Goal: Information Seeking & Learning: Learn about a topic

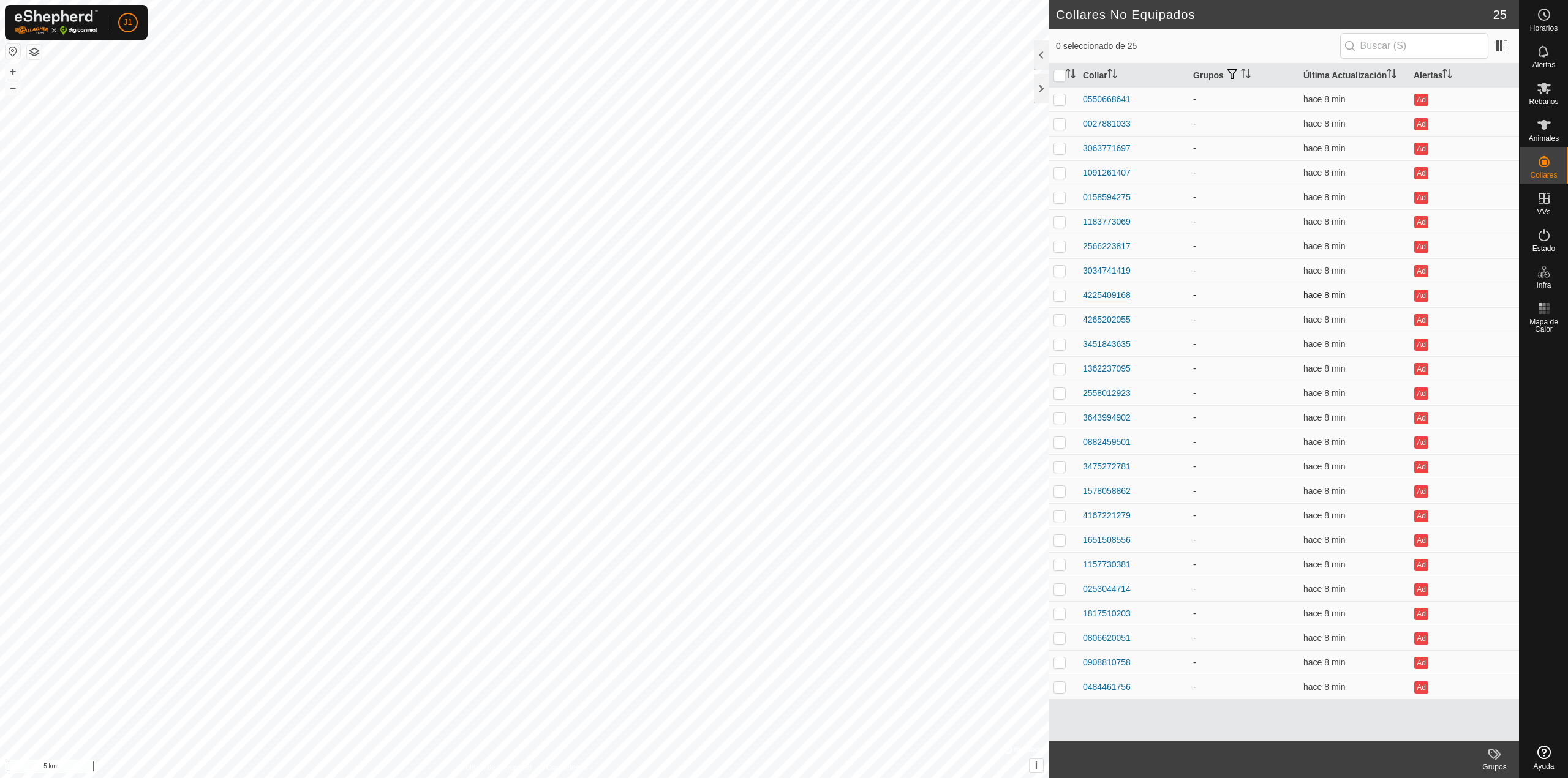
click at [1091, 295] on div "4225409168" at bounding box center [1107, 295] width 48 height 13
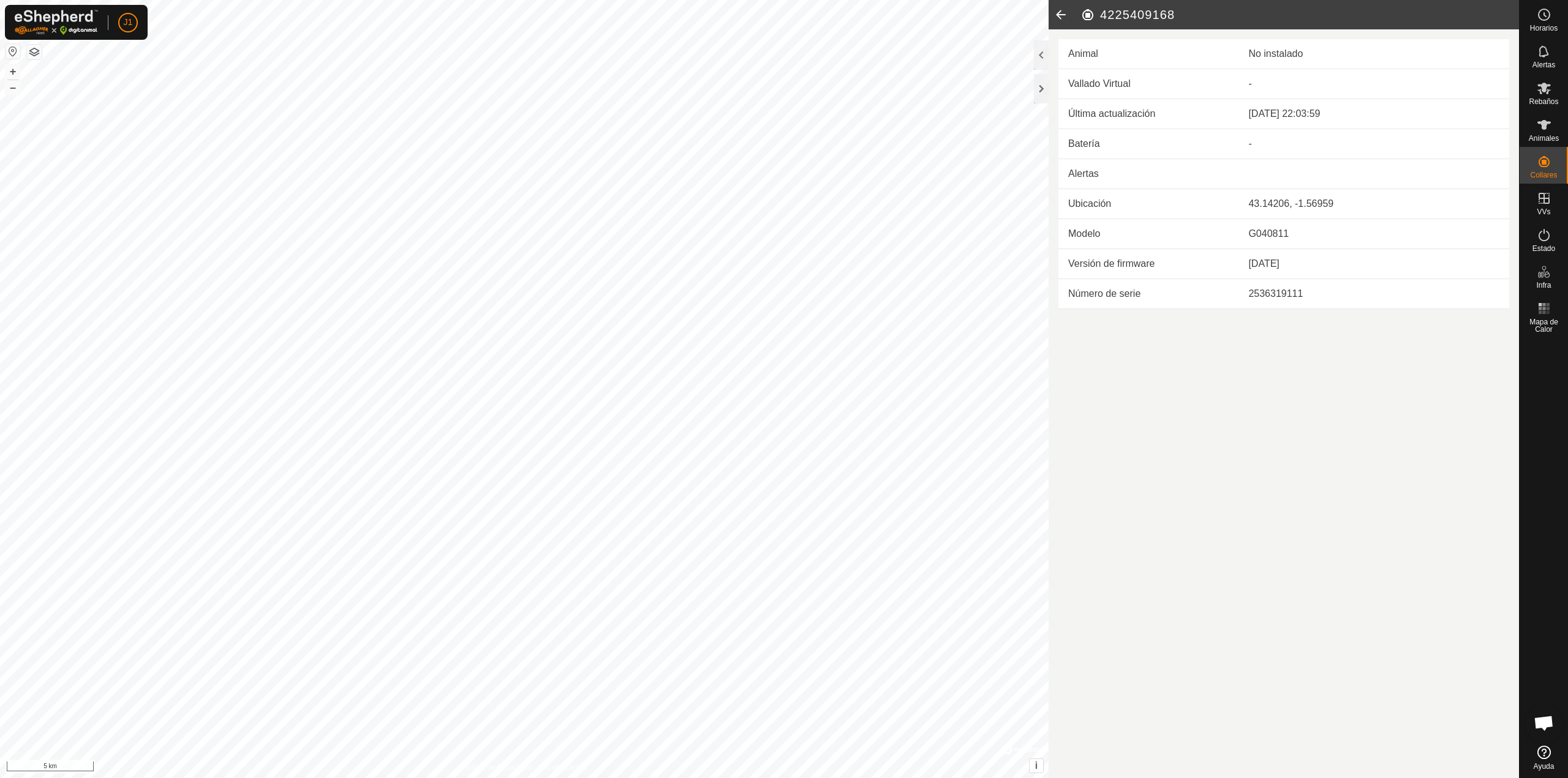
click at [1054, 24] on icon at bounding box center [1060, 15] width 24 height 29
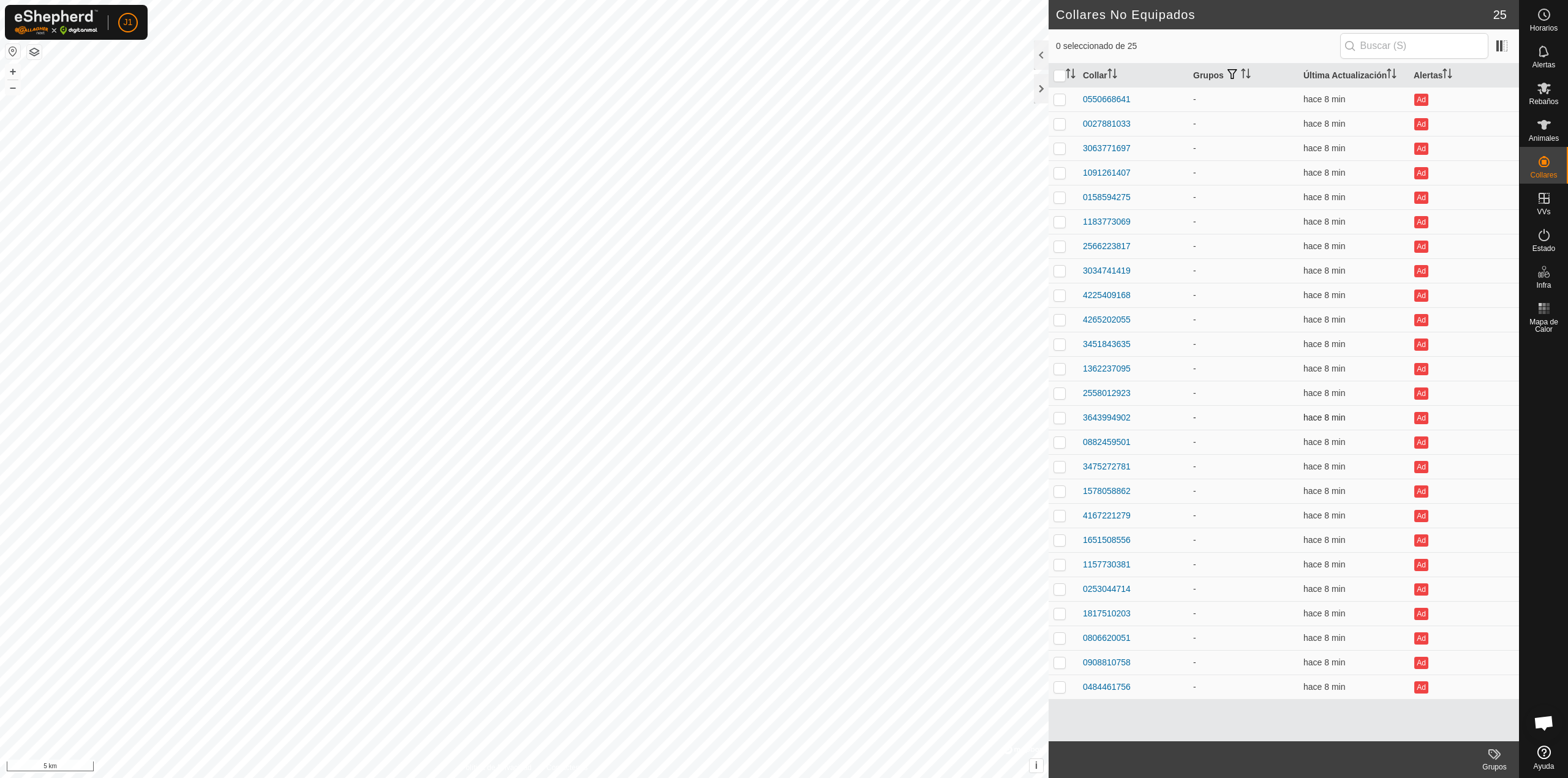
click at [1100, 428] on td "3643994902" at bounding box center [1133, 417] width 110 height 24
click at [1101, 416] on div "3643994902" at bounding box center [1107, 418] width 48 height 13
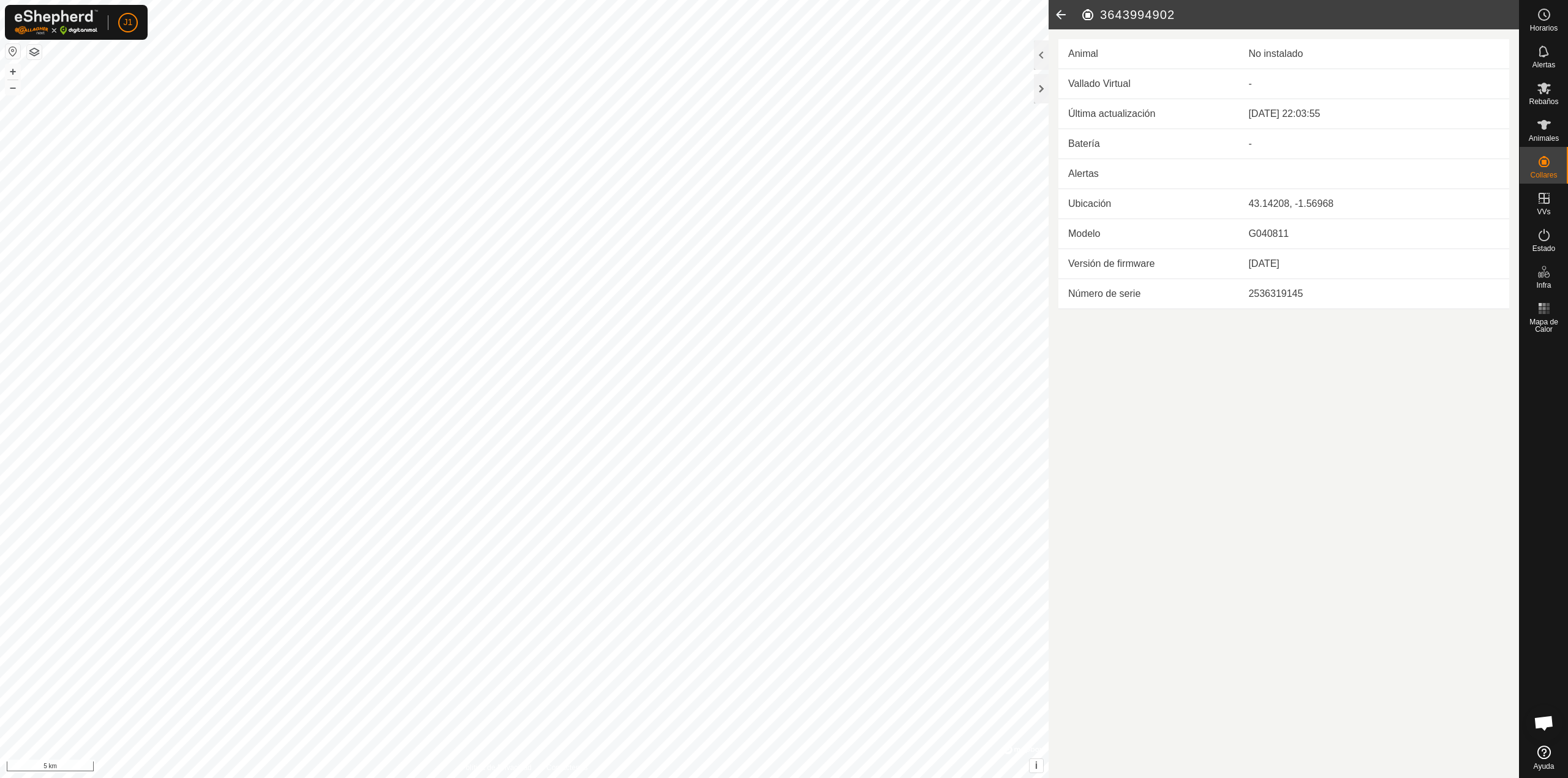
click at [1054, 14] on icon at bounding box center [1060, 15] width 24 height 29
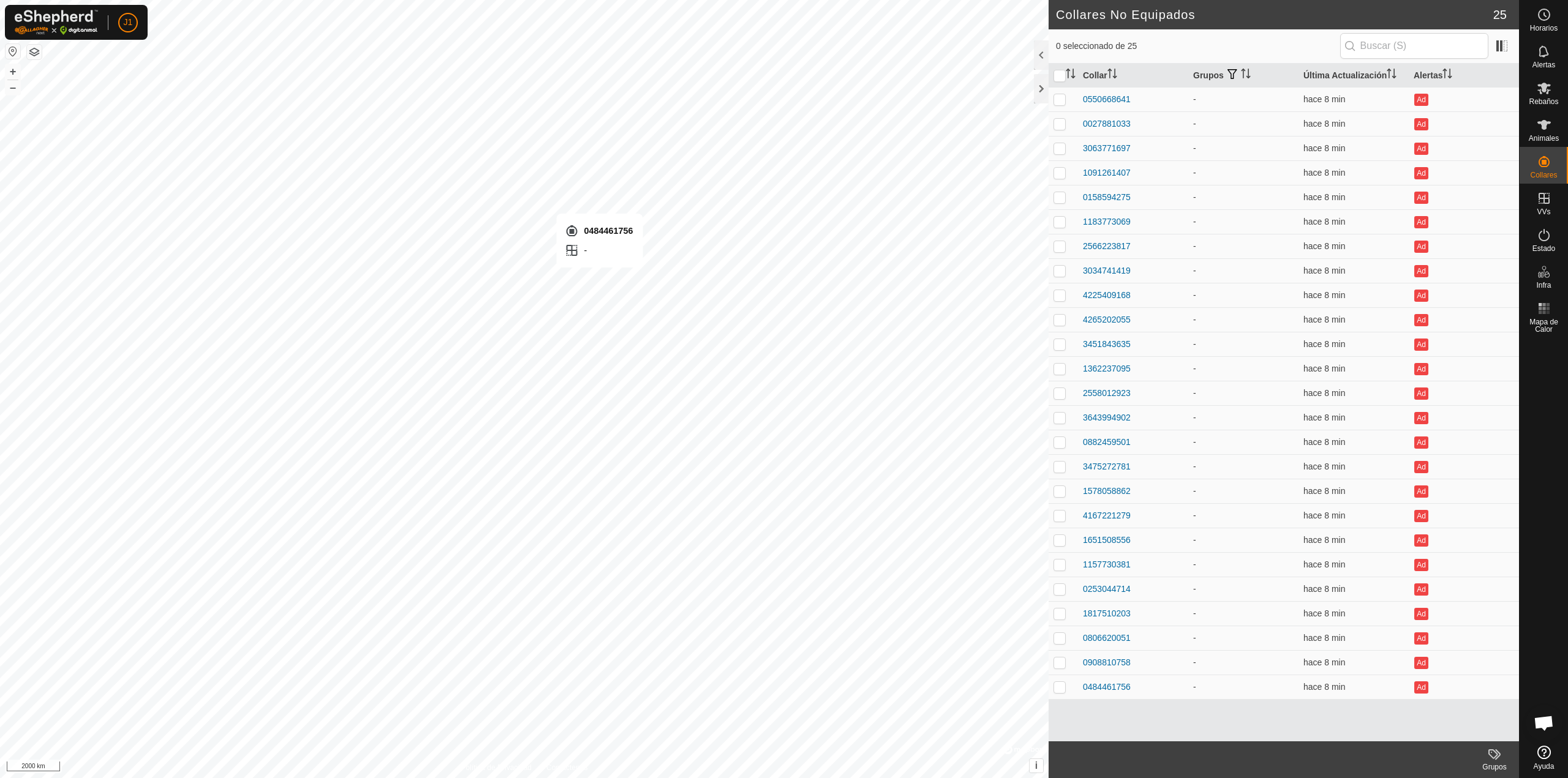
checkbox input "true"
click at [1106, 685] on div "0484461756" at bounding box center [1107, 687] width 48 height 13
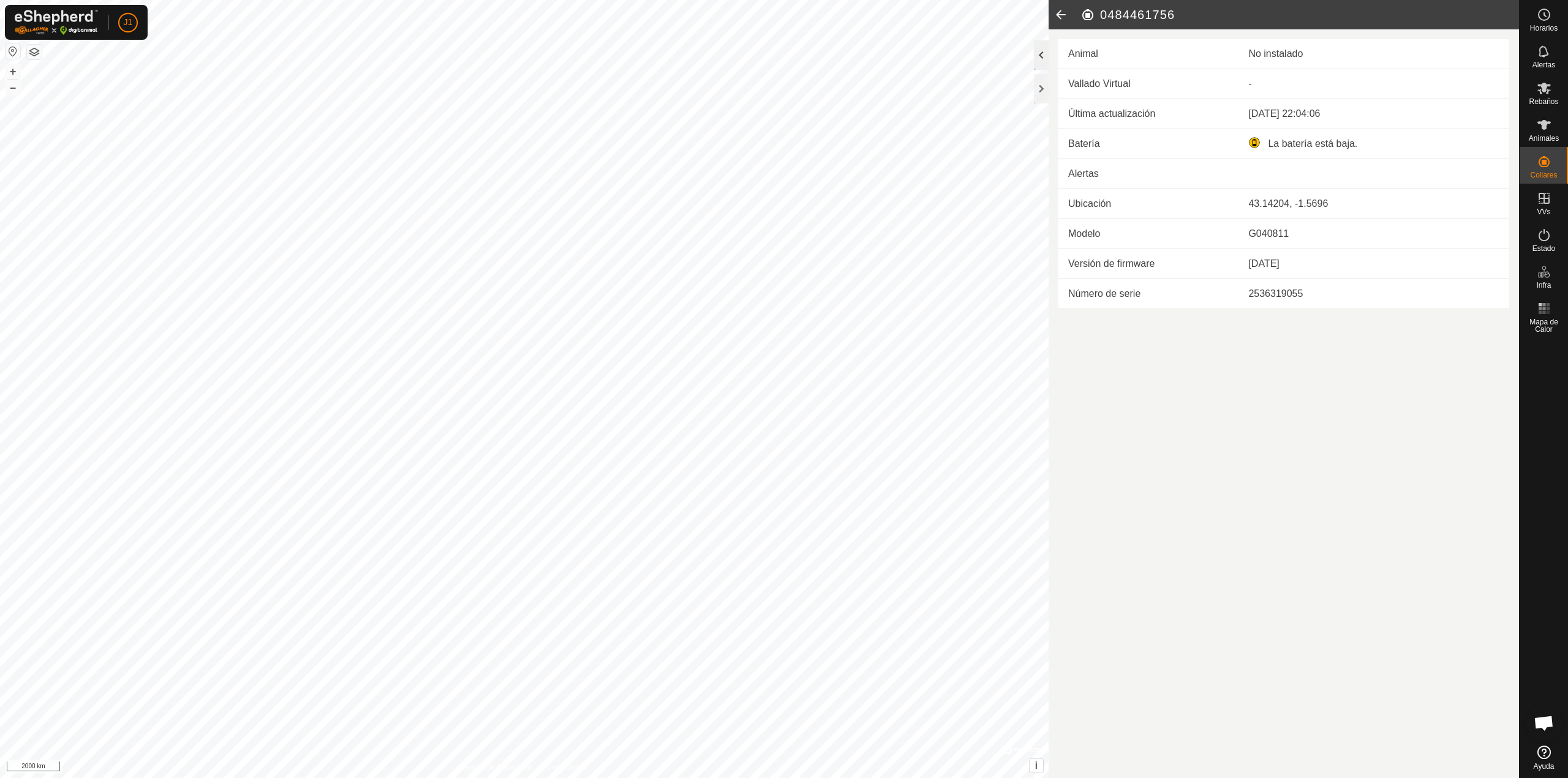
click at [1038, 58] on div at bounding box center [1040, 55] width 15 height 29
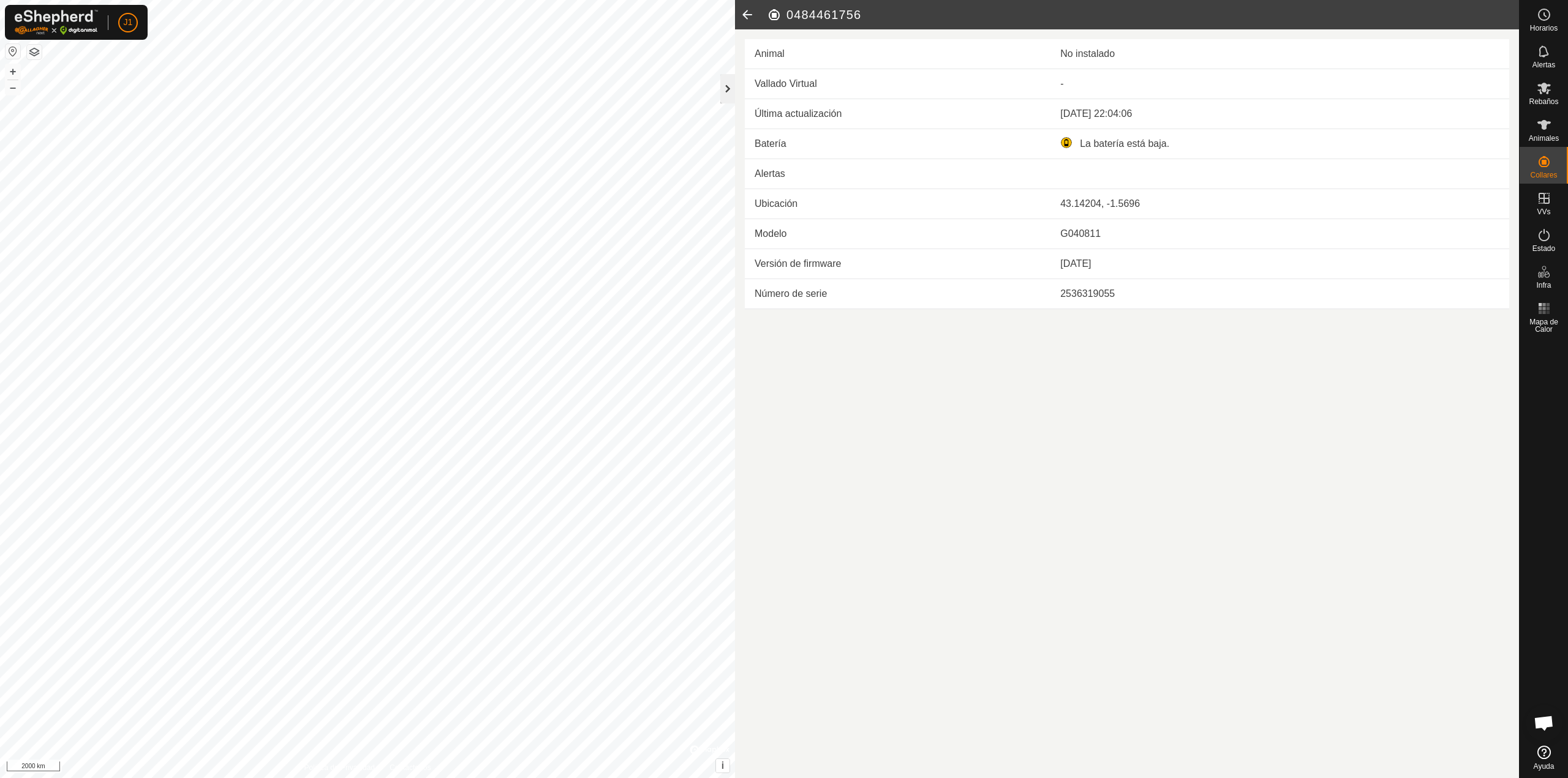
click at [723, 93] on div at bounding box center [727, 88] width 15 height 29
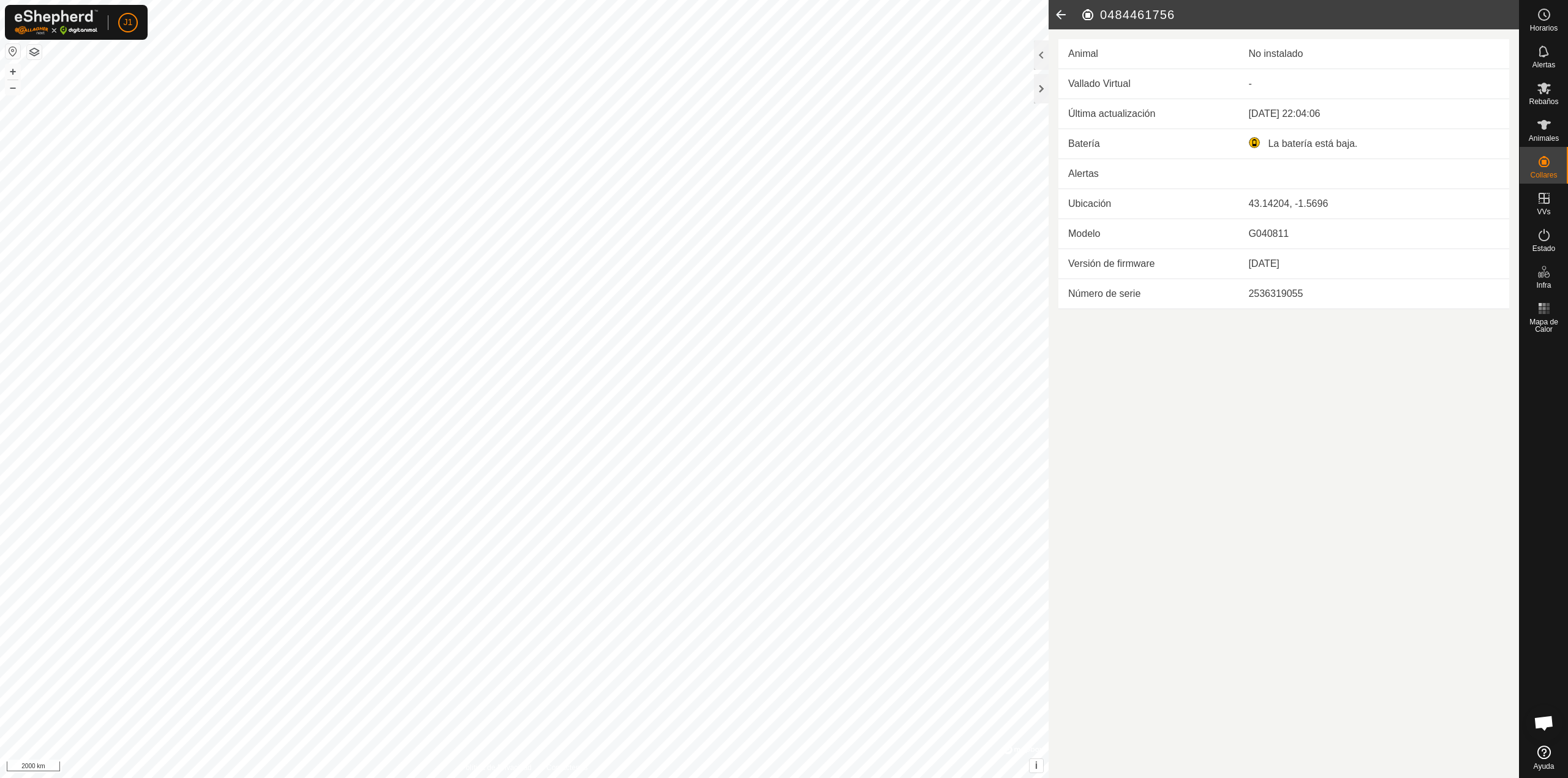
click at [1063, 17] on icon at bounding box center [1060, 15] width 24 height 29
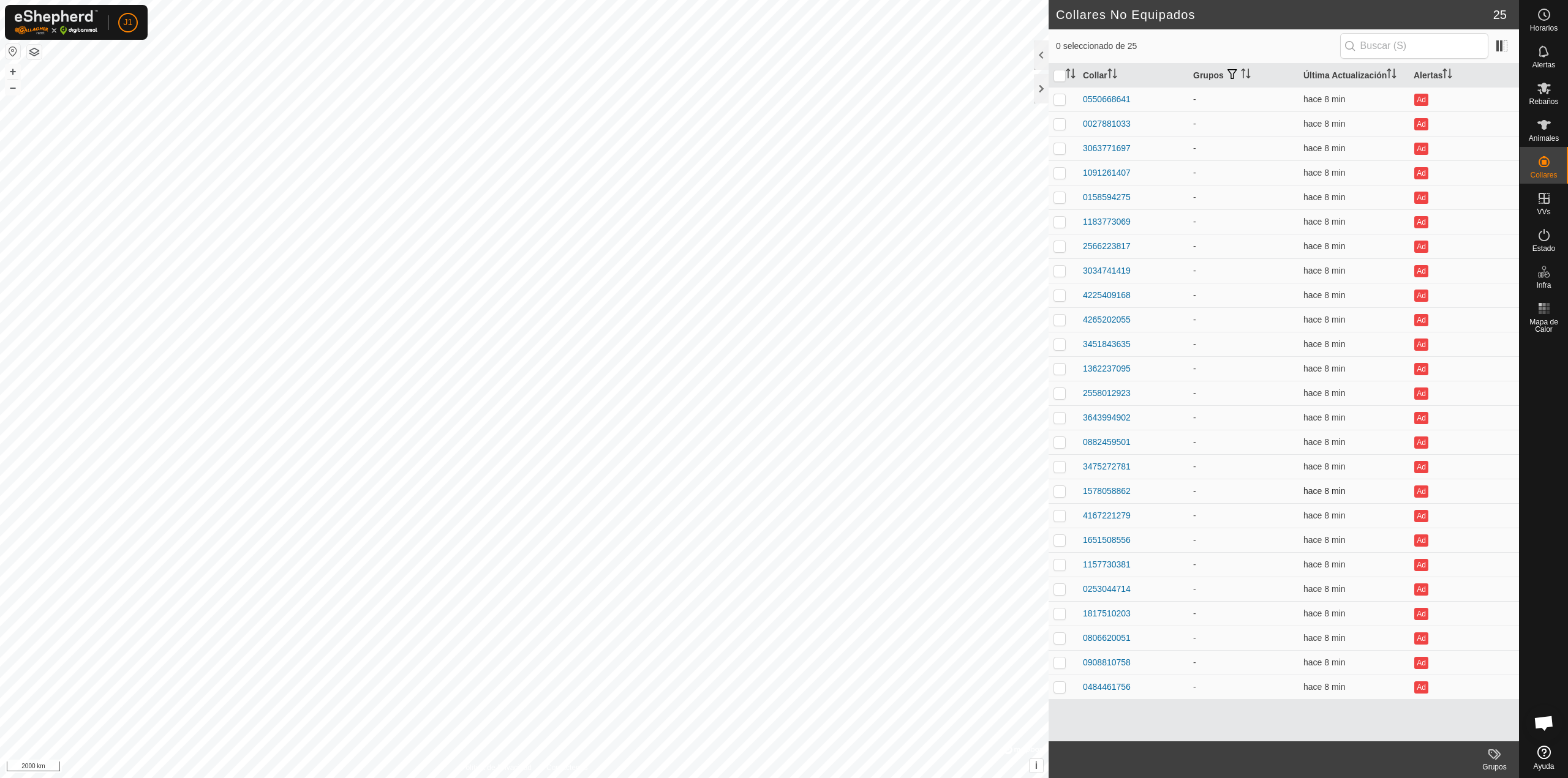
click at [1113, 482] on td "1578058862" at bounding box center [1133, 490] width 110 height 24
click at [1107, 471] on div "3475272781" at bounding box center [1107, 467] width 48 height 13
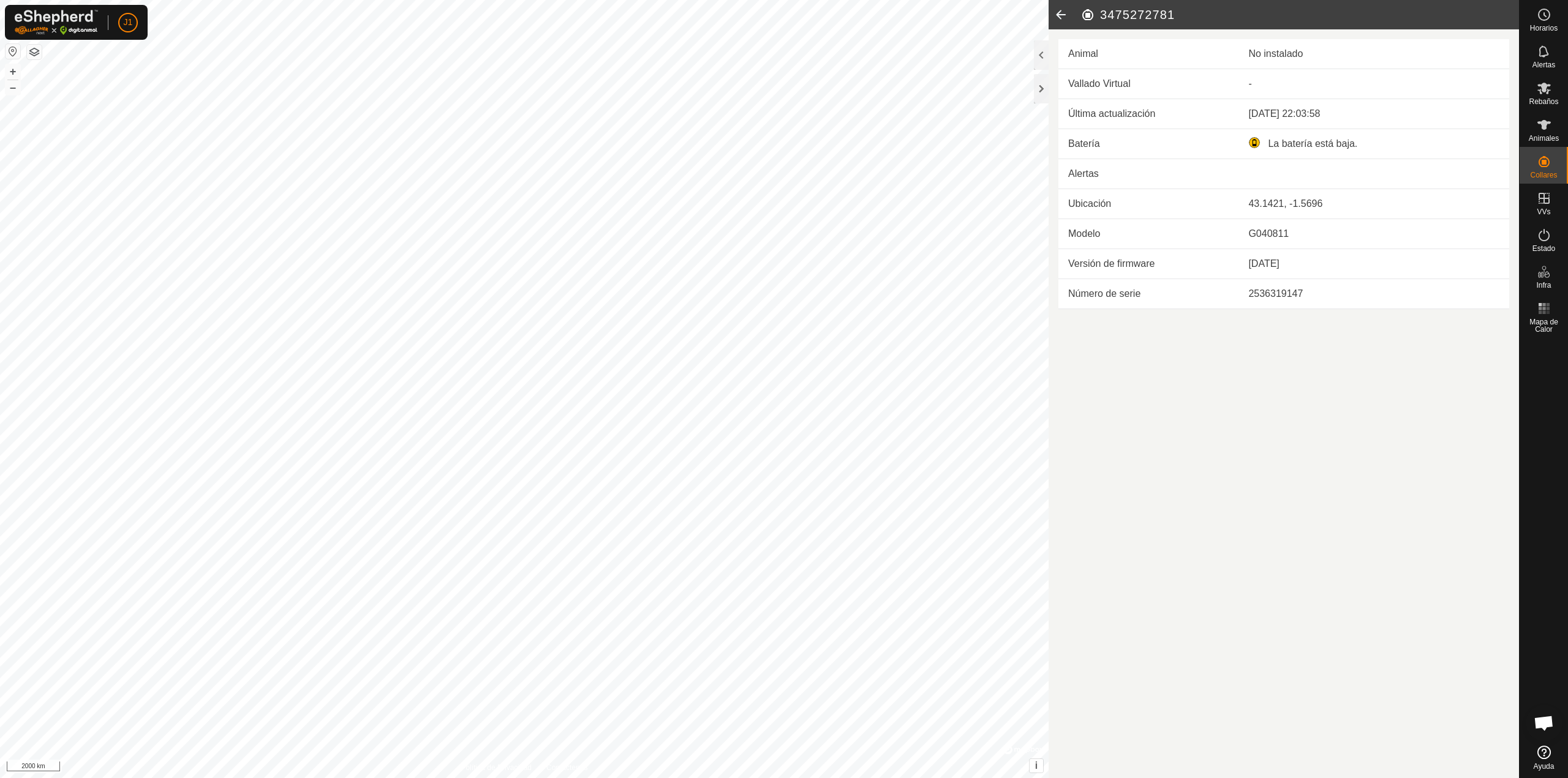
click at [1054, 15] on icon at bounding box center [1060, 15] width 24 height 29
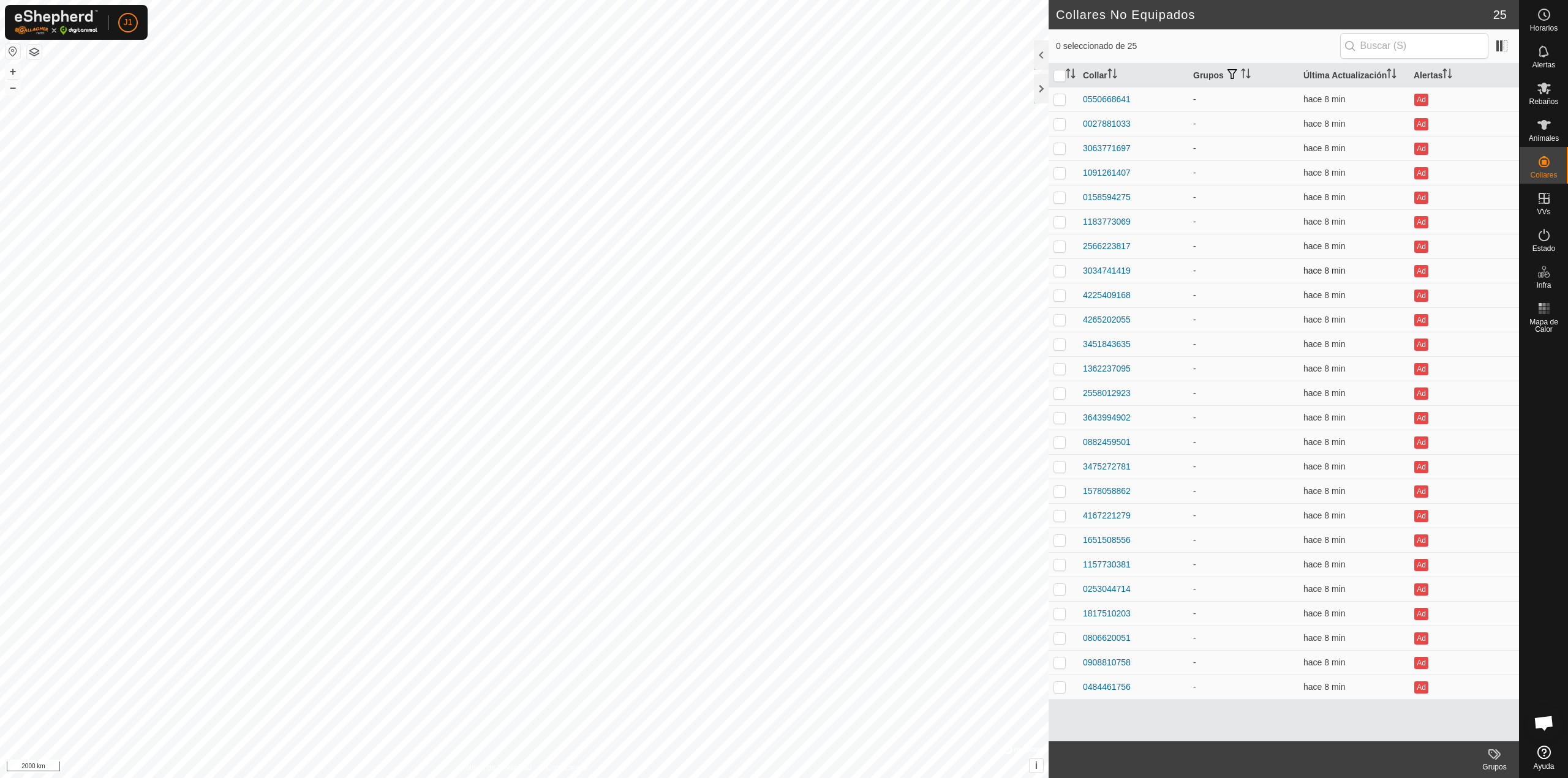
click at [1104, 282] on td "3034741419" at bounding box center [1133, 270] width 110 height 24
click at [1105, 88] on td "0550668641" at bounding box center [1133, 99] width 110 height 24
click at [1107, 95] on div "0550668641" at bounding box center [1107, 100] width 48 height 13
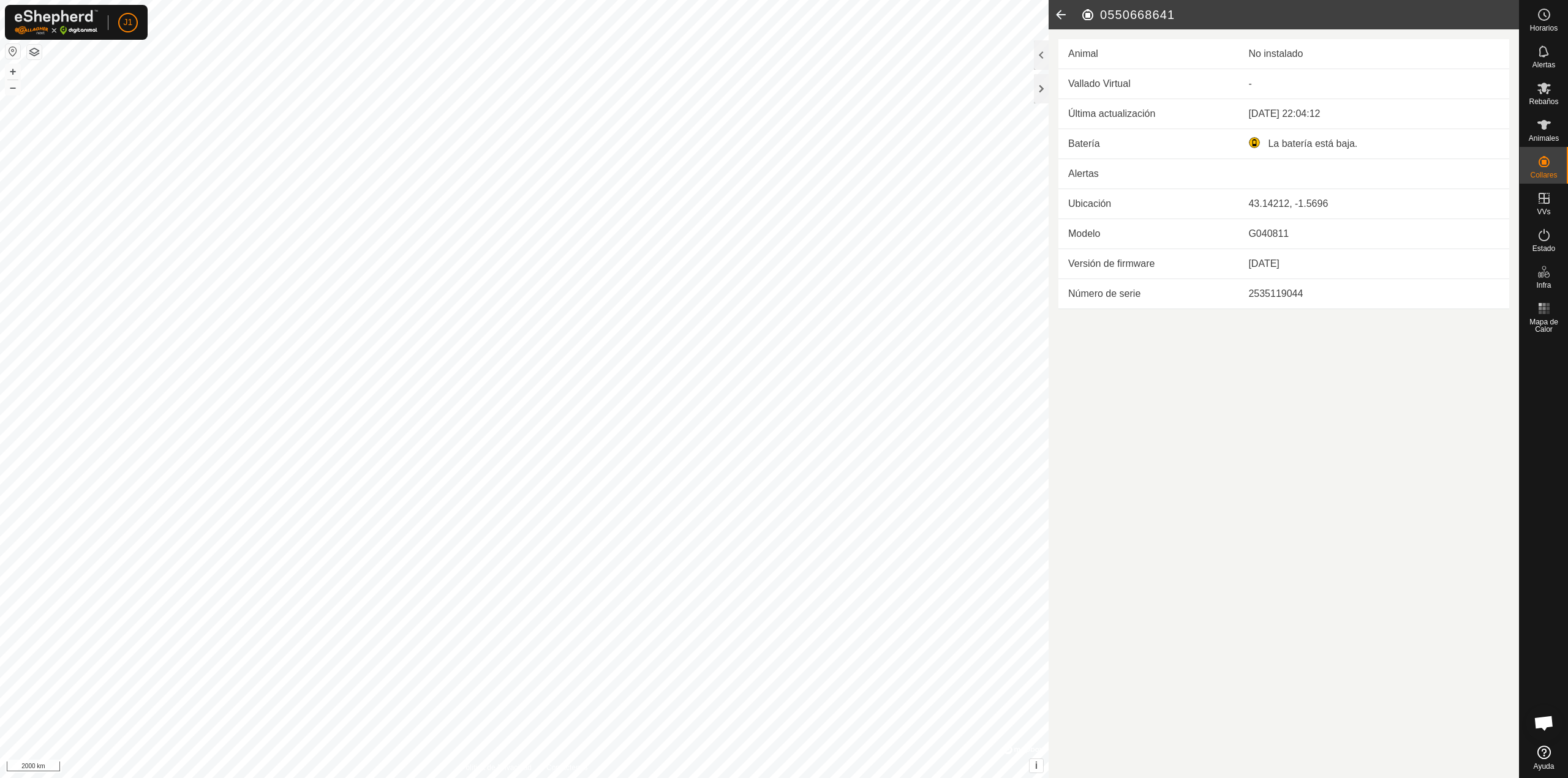
click at [1060, 13] on icon at bounding box center [1060, 15] width 24 height 29
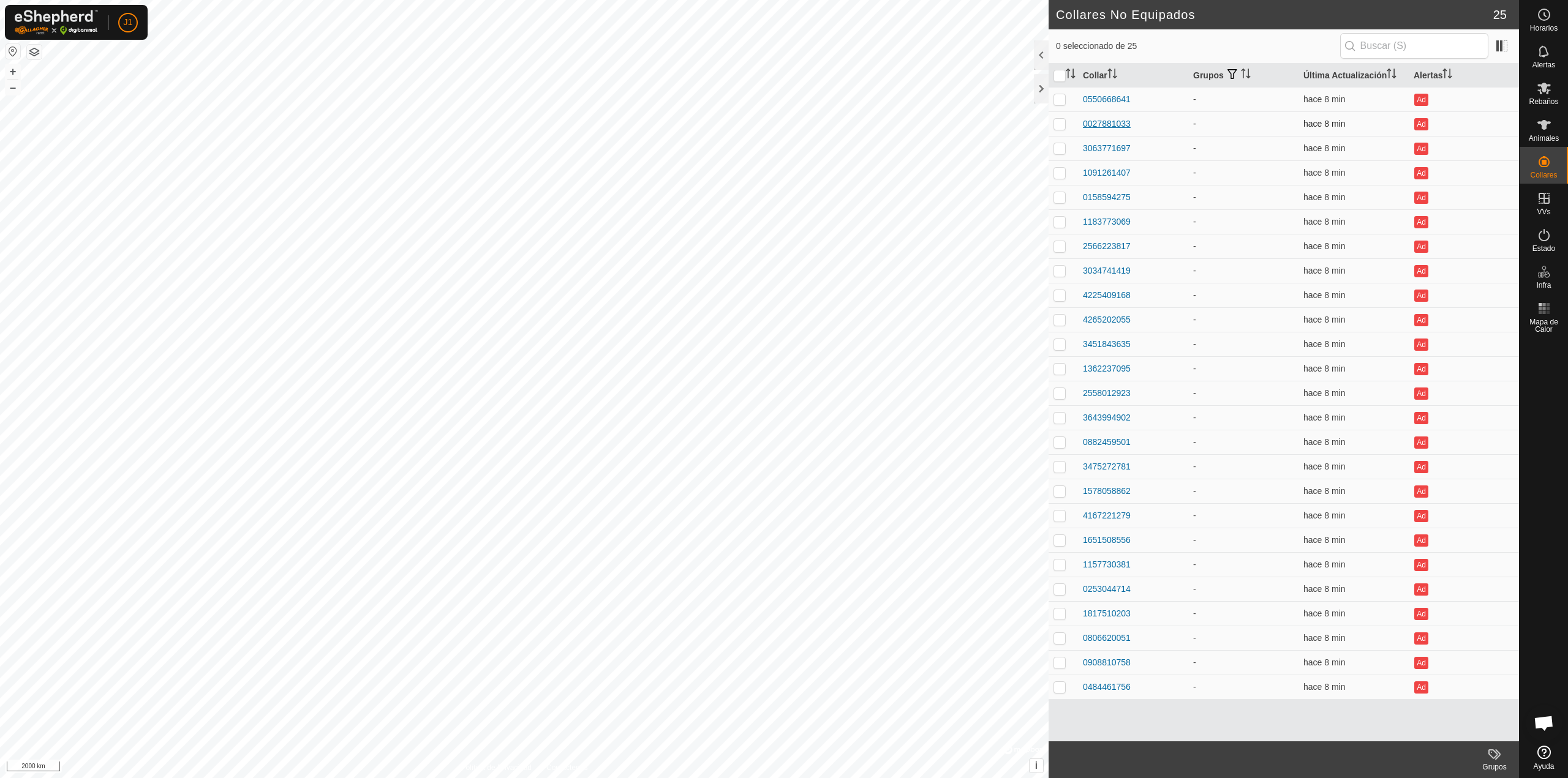
click at [1095, 124] on div "0027881033" at bounding box center [1107, 124] width 48 height 13
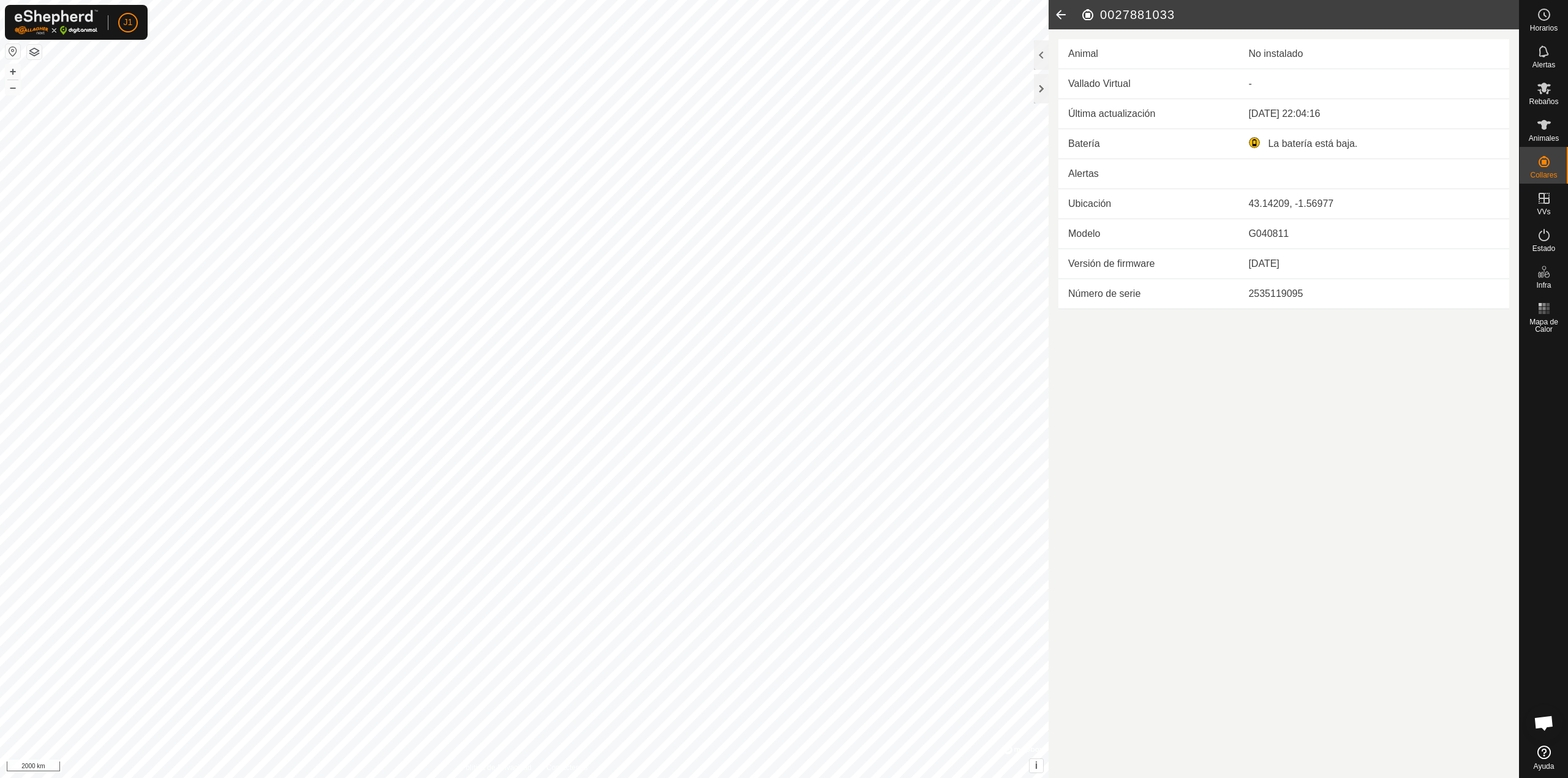
click at [1060, 20] on icon at bounding box center [1060, 15] width 24 height 29
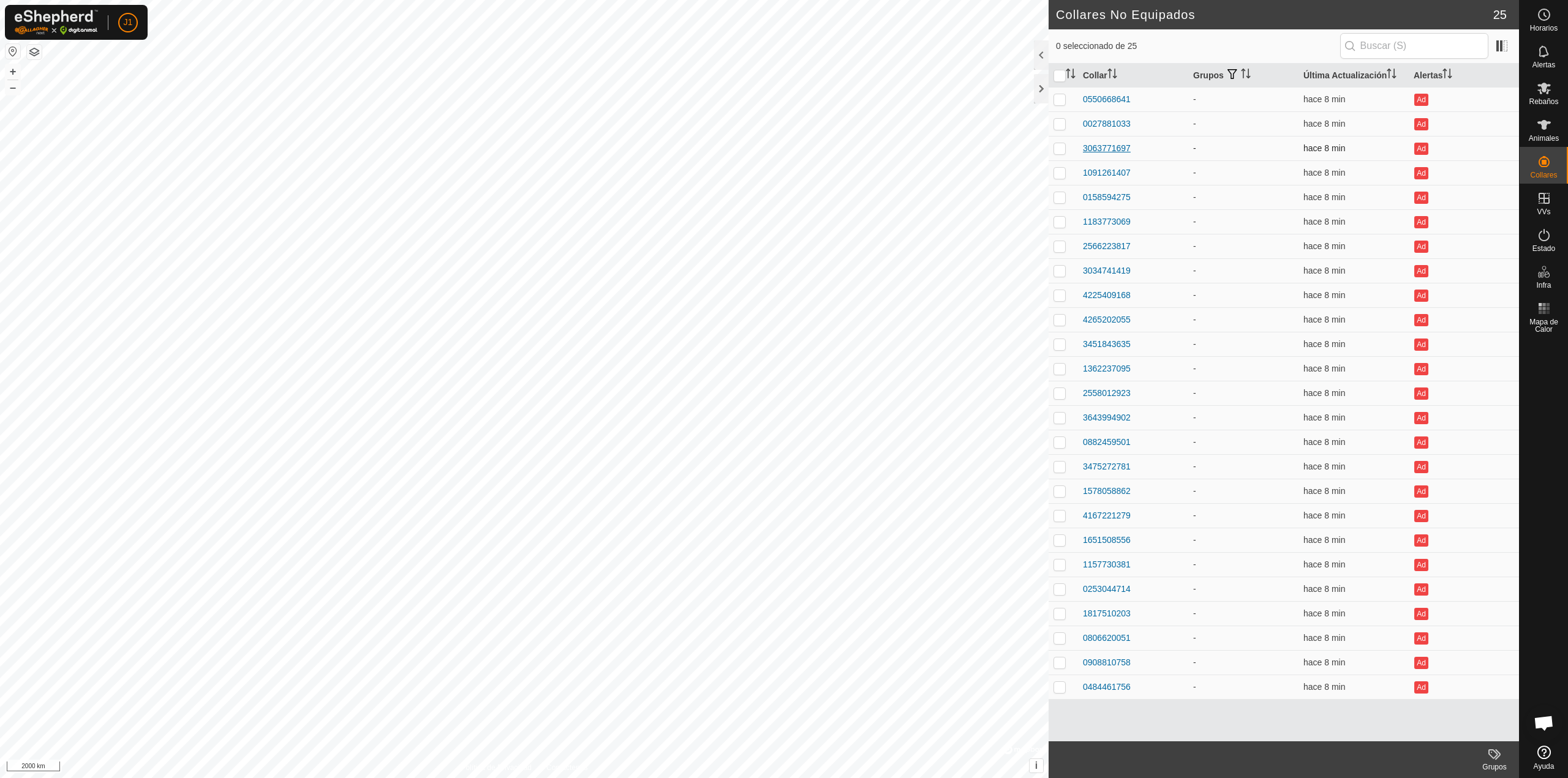
click at [1091, 148] on div "3063771697" at bounding box center [1107, 148] width 48 height 13
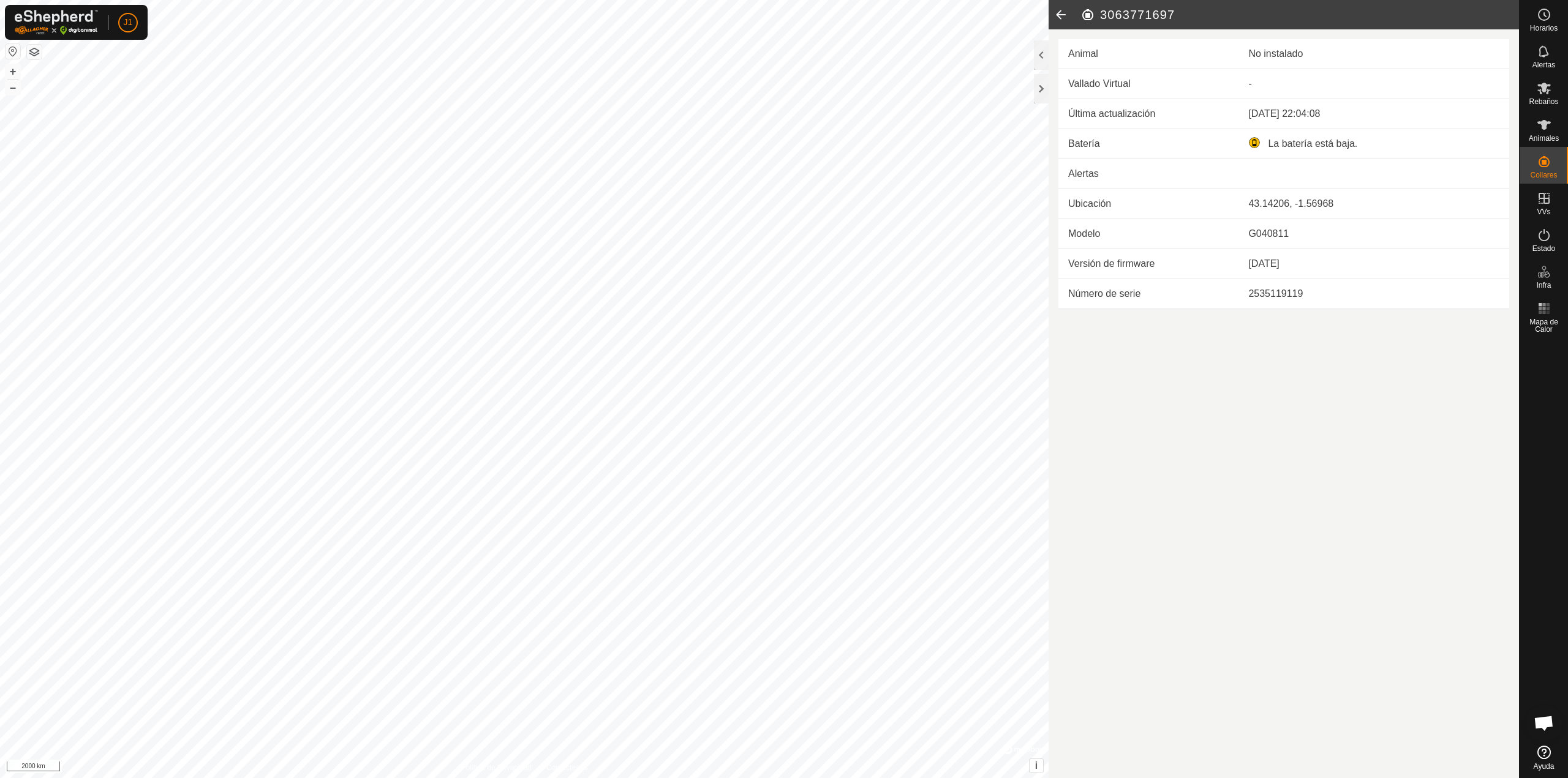
click at [1066, 14] on icon at bounding box center [1060, 15] width 24 height 29
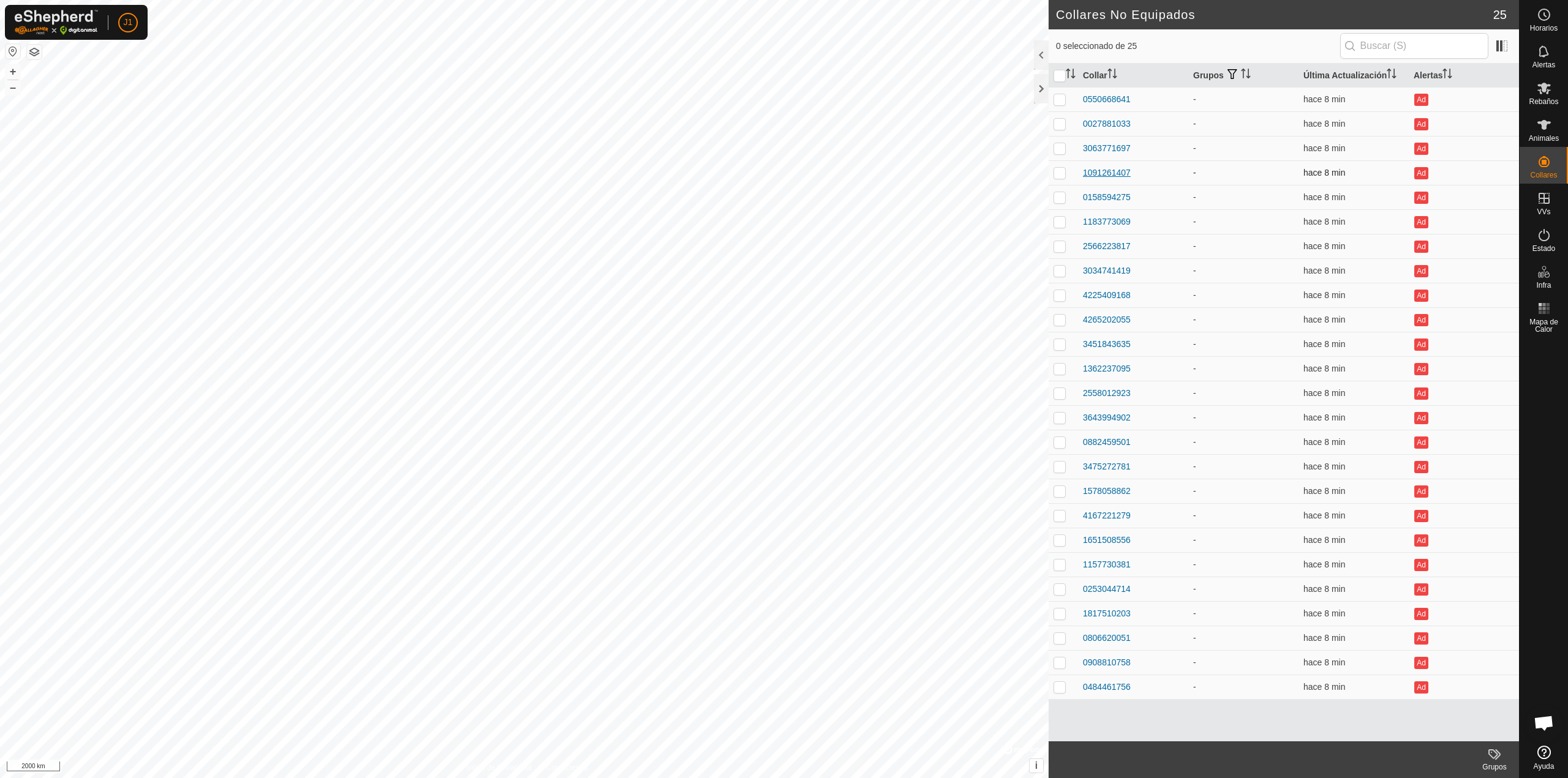
drag, startPoint x: 1107, startPoint y: 162, endPoint x: 1109, endPoint y: 178, distance: 16.1
click at [1107, 164] on td "1091261407" at bounding box center [1133, 172] width 110 height 24
click at [1109, 178] on div "1091261407" at bounding box center [1107, 173] width 48 height 13
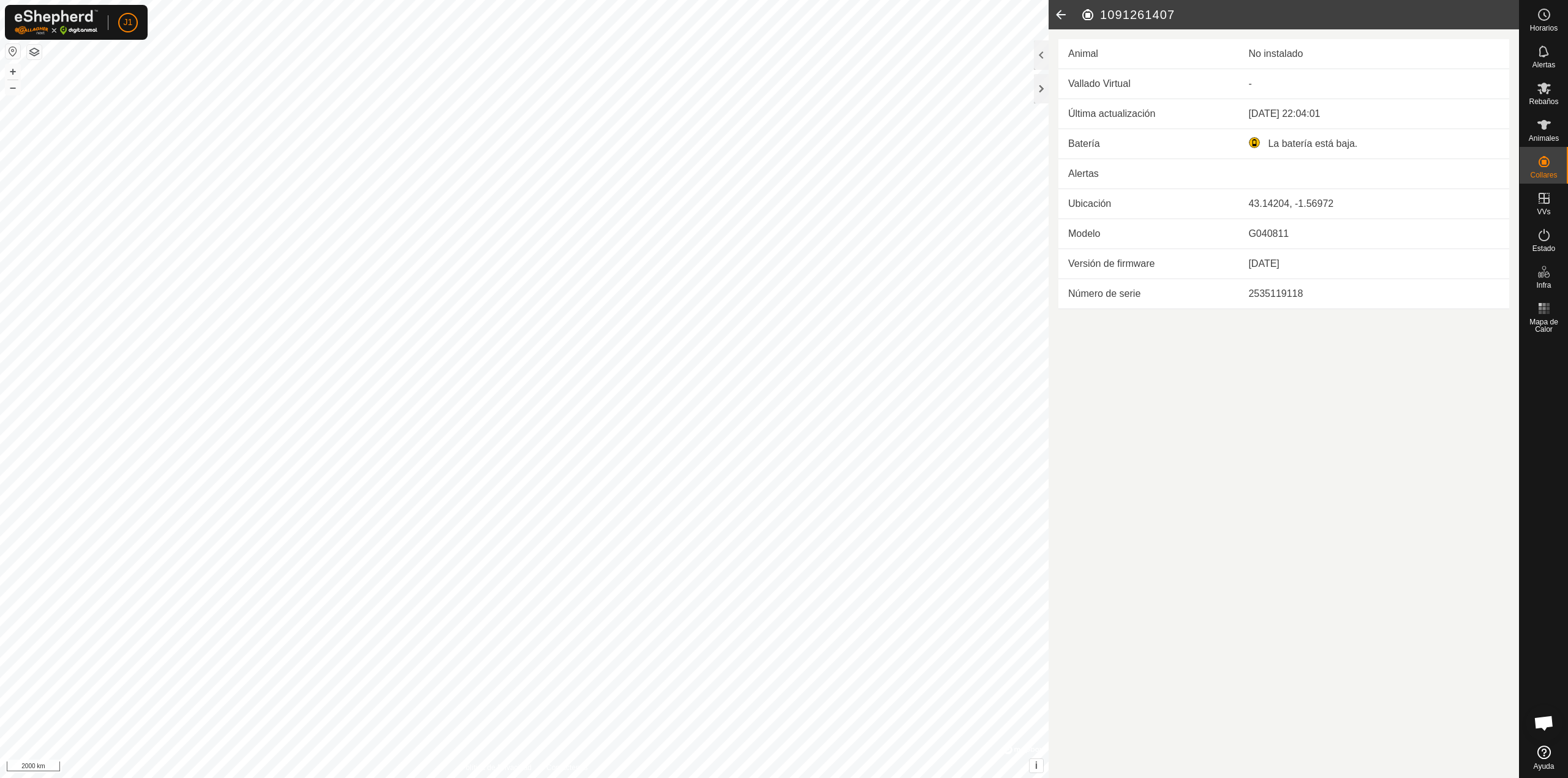
click at [1057, 15] on icon at bounding box center [1060, 15] width 24 height 29
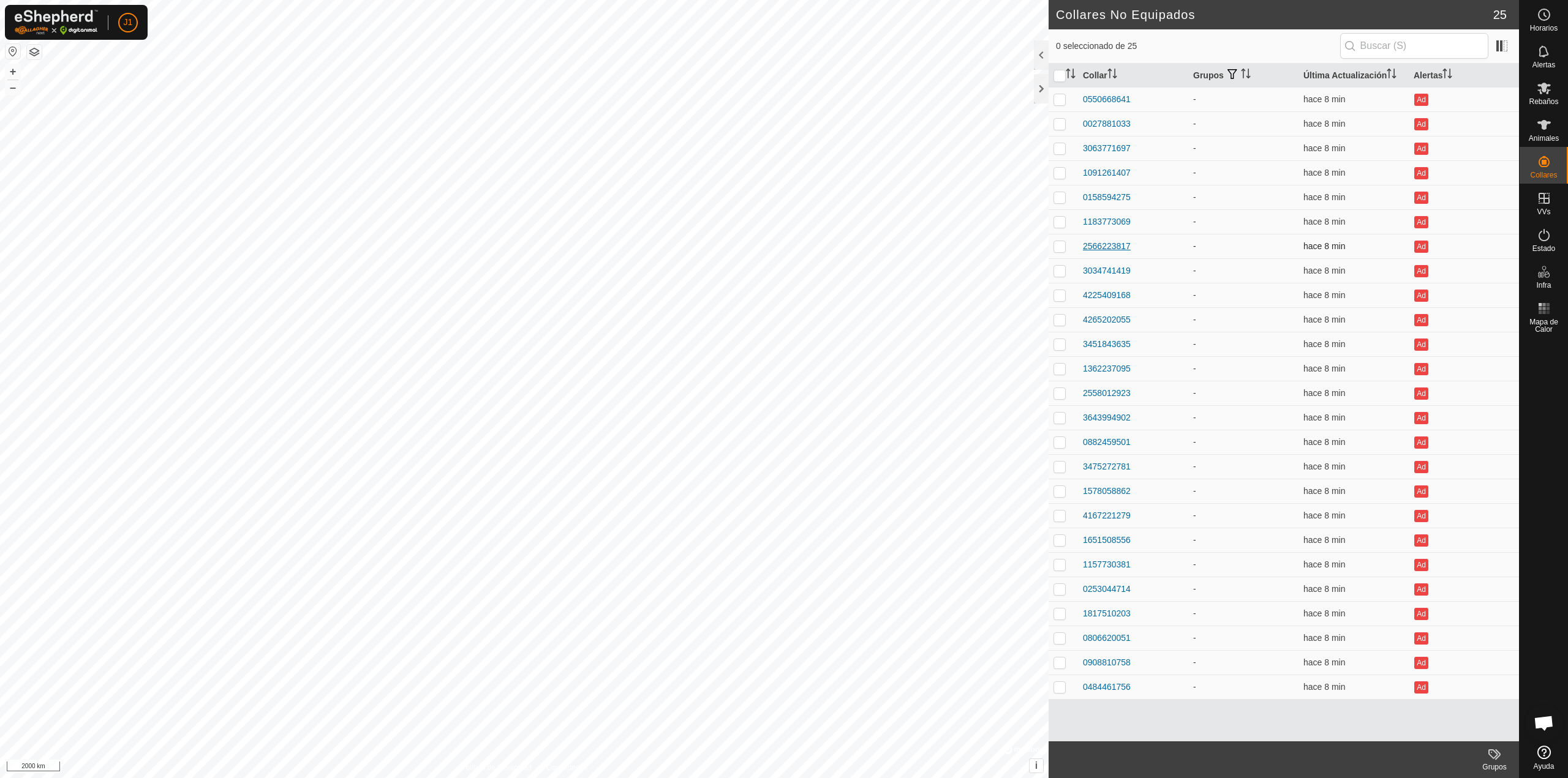
click at [1109, 240] on div "2566223817" at bounding box center [1107, 246] width 48 height 13
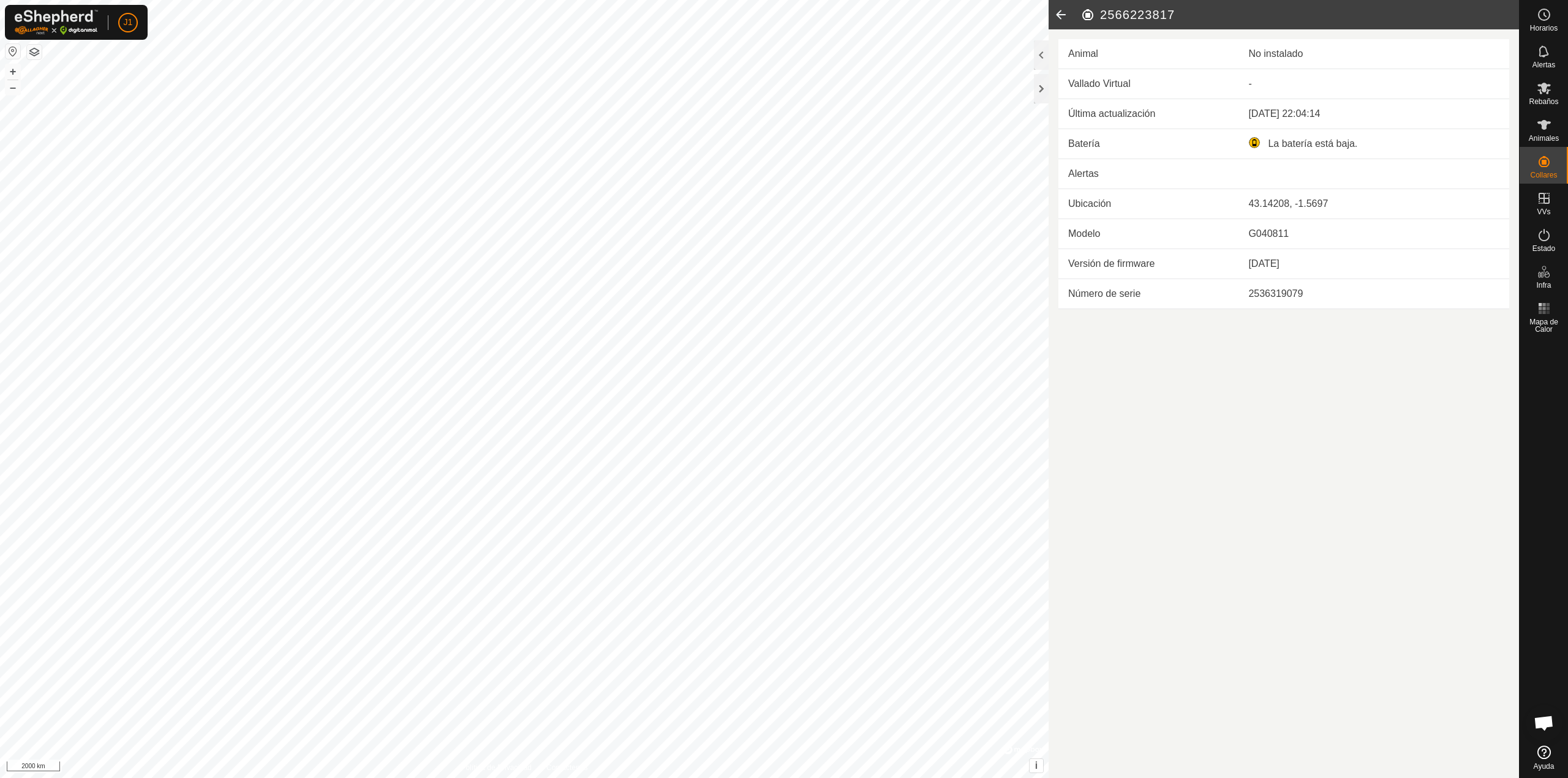
click at [1060, 17] on icon at bounding box center [1060, 15] width 24 height 29
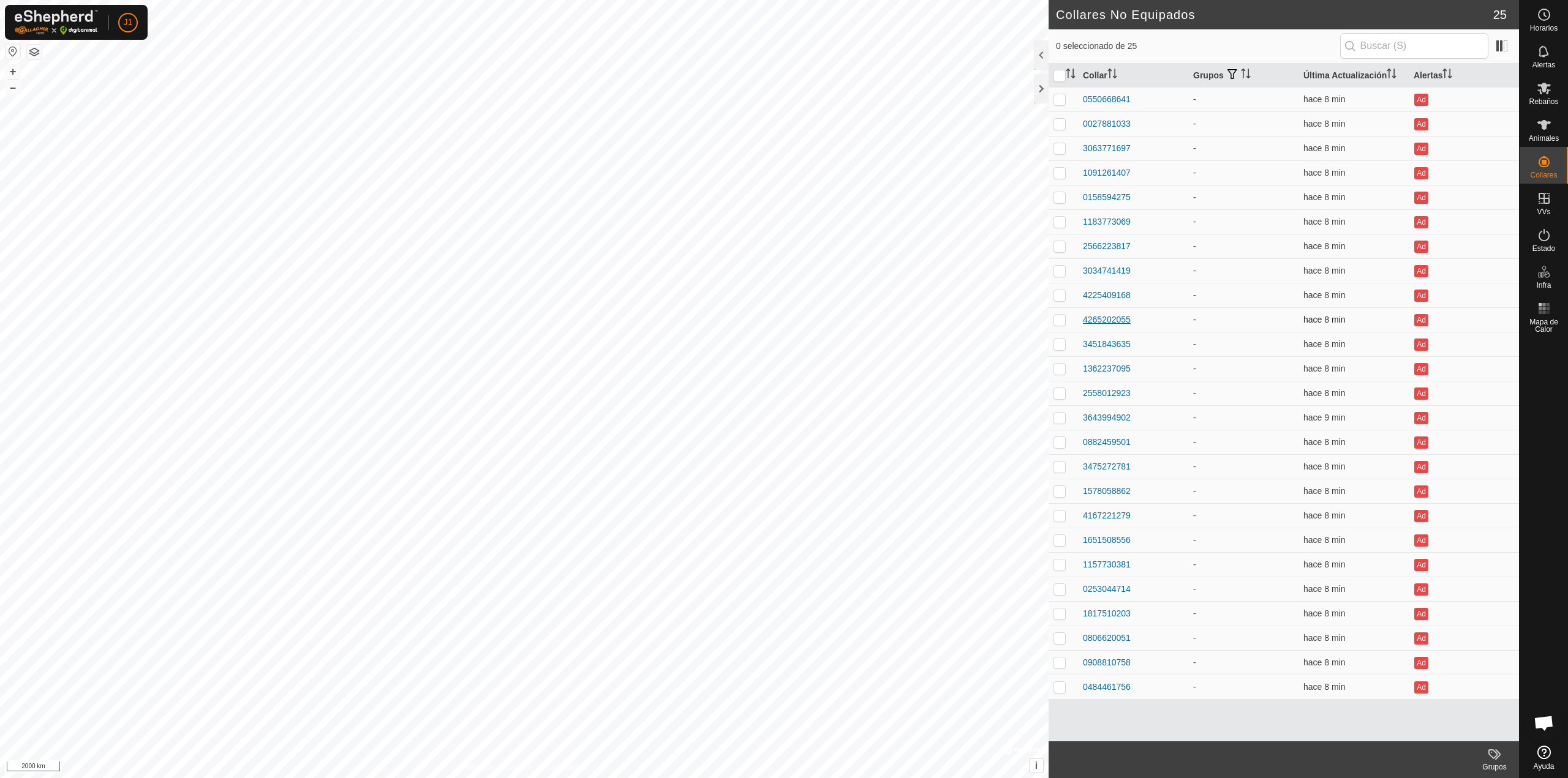
click at [1095, 315] on div "4265202055" at bounding box center [1107, 320] width 48 height 13
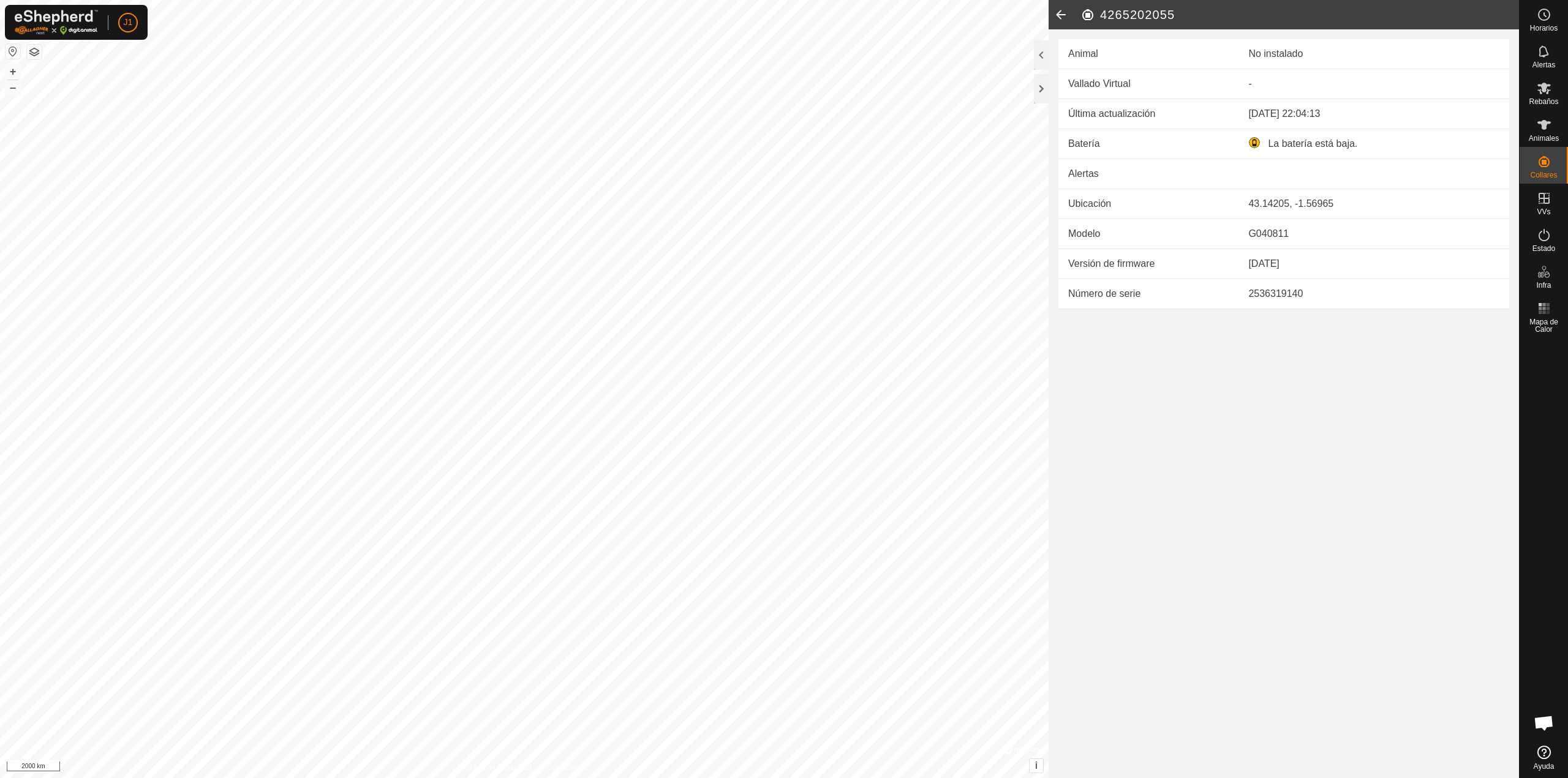
click at [1061, 10] on icon at bounding box center [1060, 15] width 24 height 29
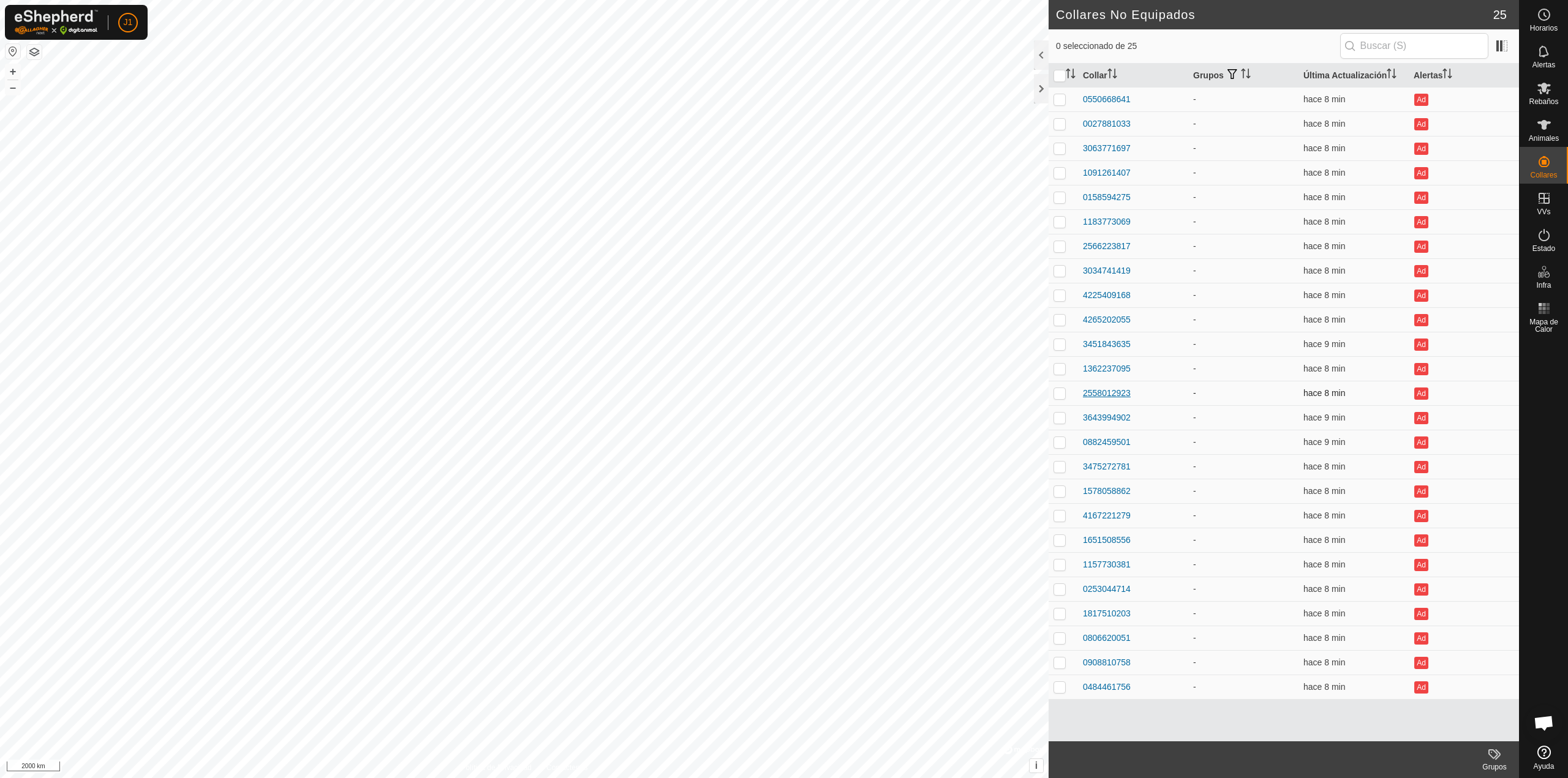
click at [1099, 394] on div "2558012923" at bounding box center [1107, 393] width 48 height 13
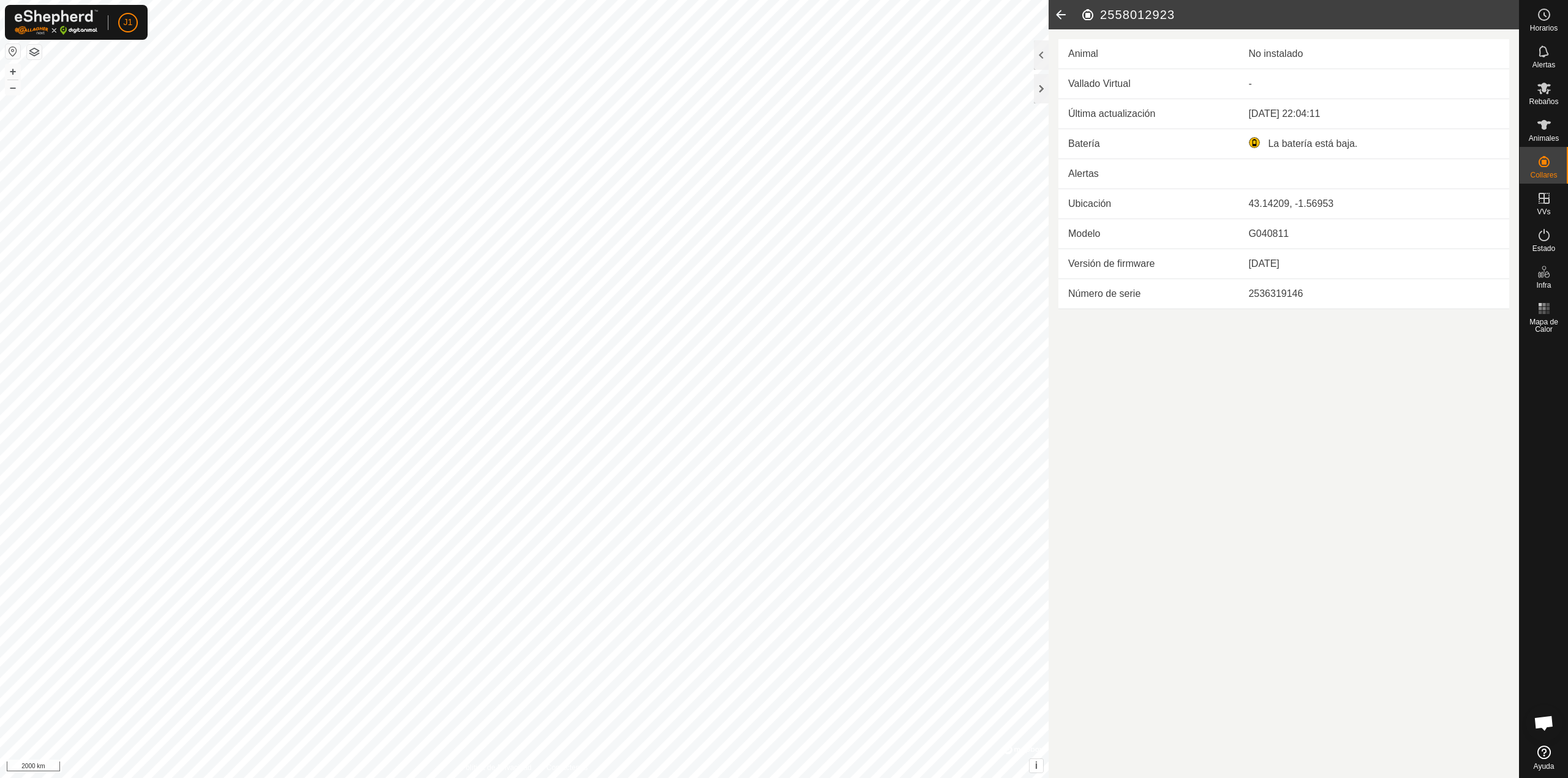
click at [1064, 10] on icon at bounding box center [1060, 15] width 24 height 29
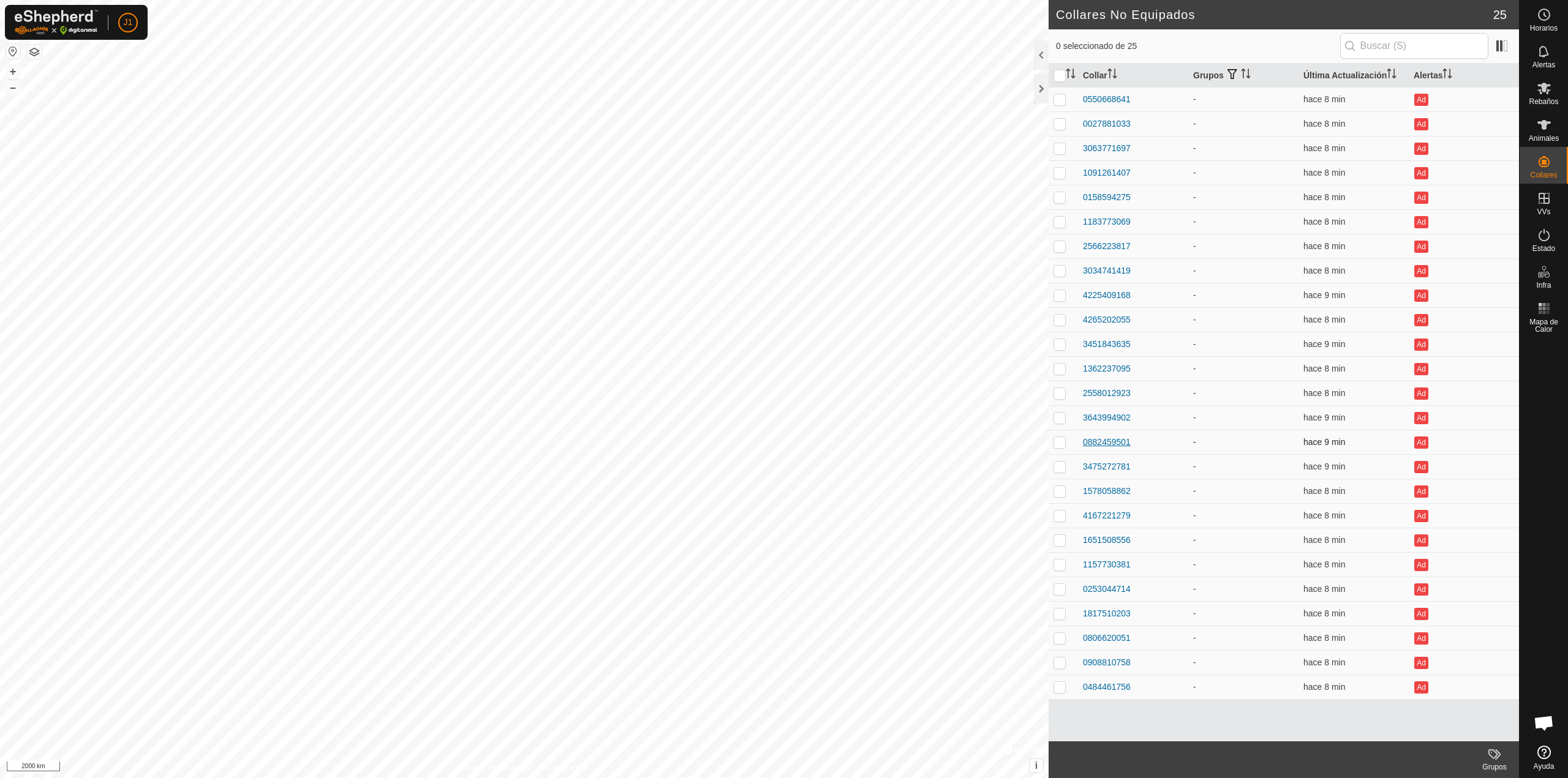
click at [1100, 442] on div "0882459501" at bounding box center [1107, 442] width 48 height 13
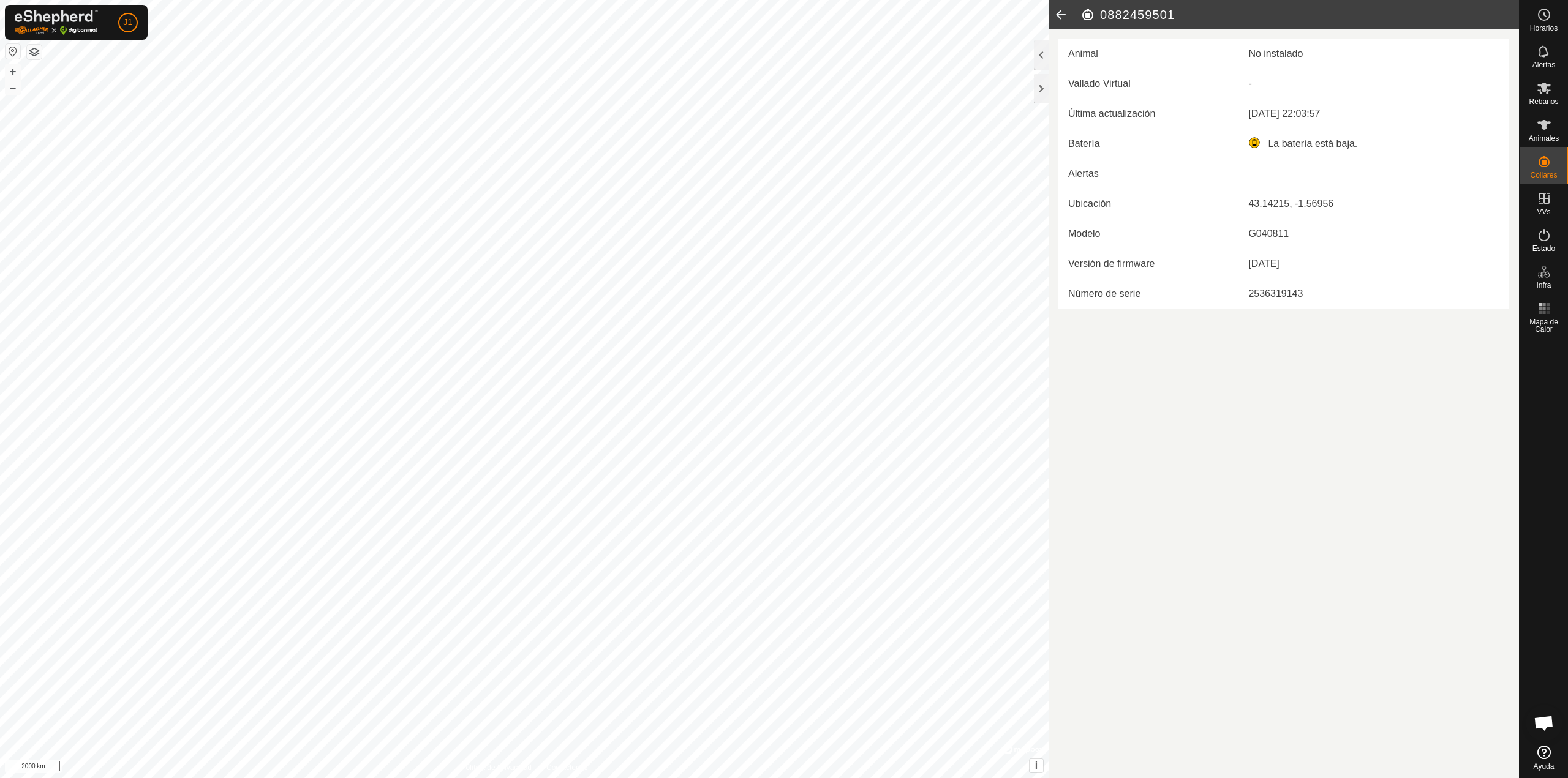
click at [1055, 8] on icon at bounding box center [1060, 15] width 24 height 29
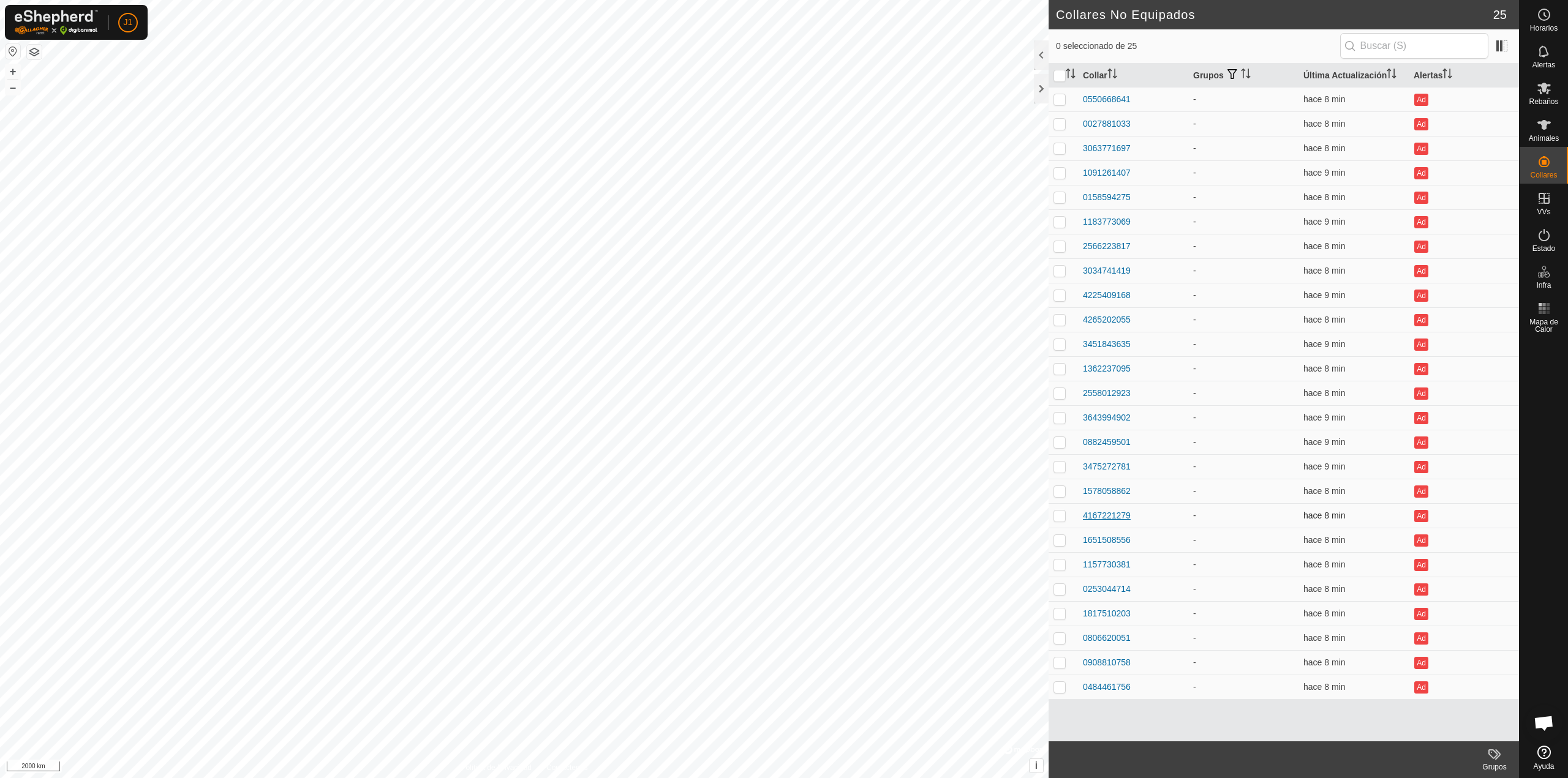
click at [1106, 515] on div "4167221279" at bounding box center [1107, 515] width 48 height 13
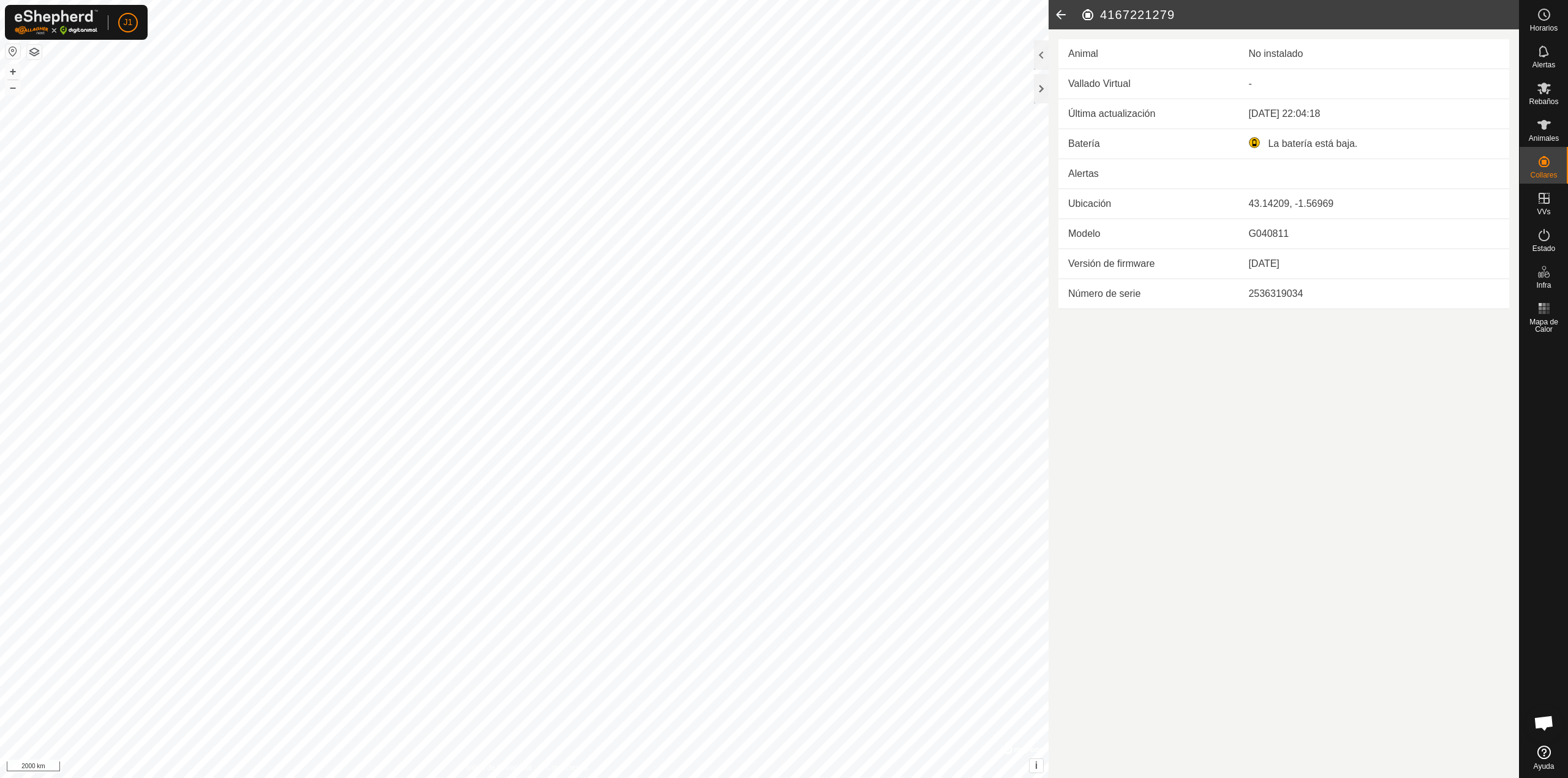
click at [1059, 10] on icon at bounding box center [1060, 15] width 24 height 29
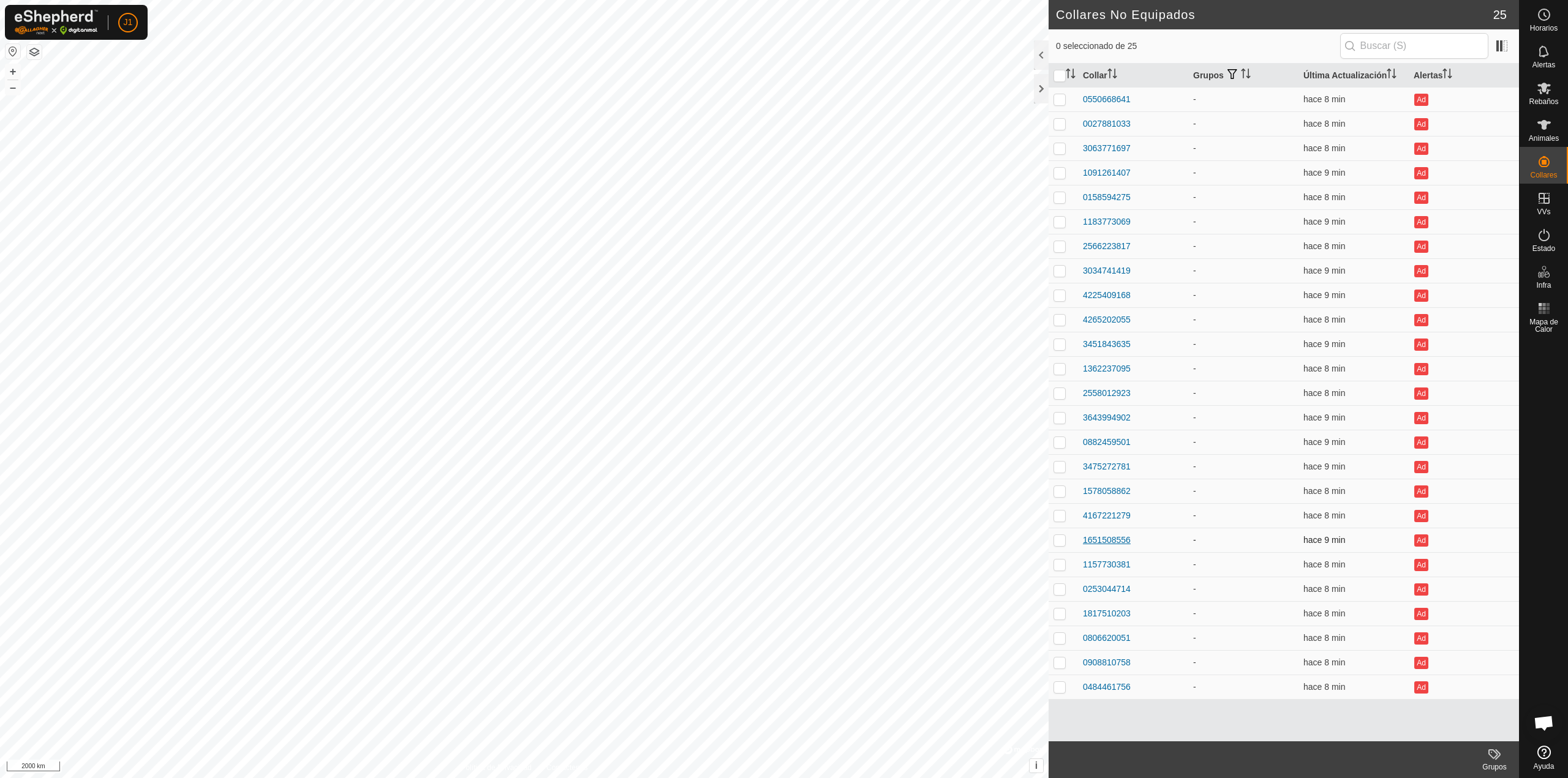
click at [1093, 540] on div "1651508556" at bounding box center [1107, 540] width 48 height 13
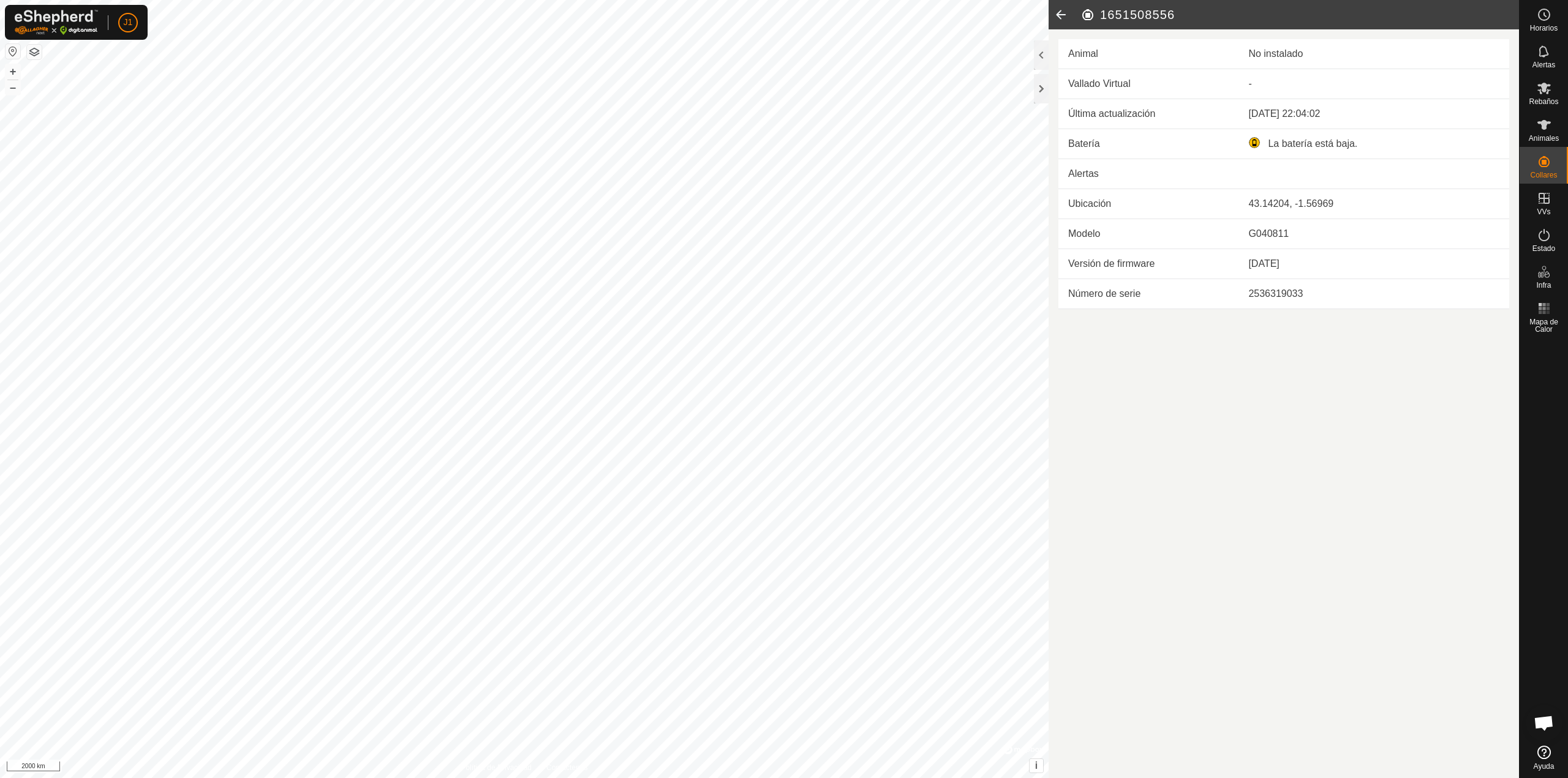
click at [1063, 8] on icon at bounding box center [1060, 15] width 24 height 29
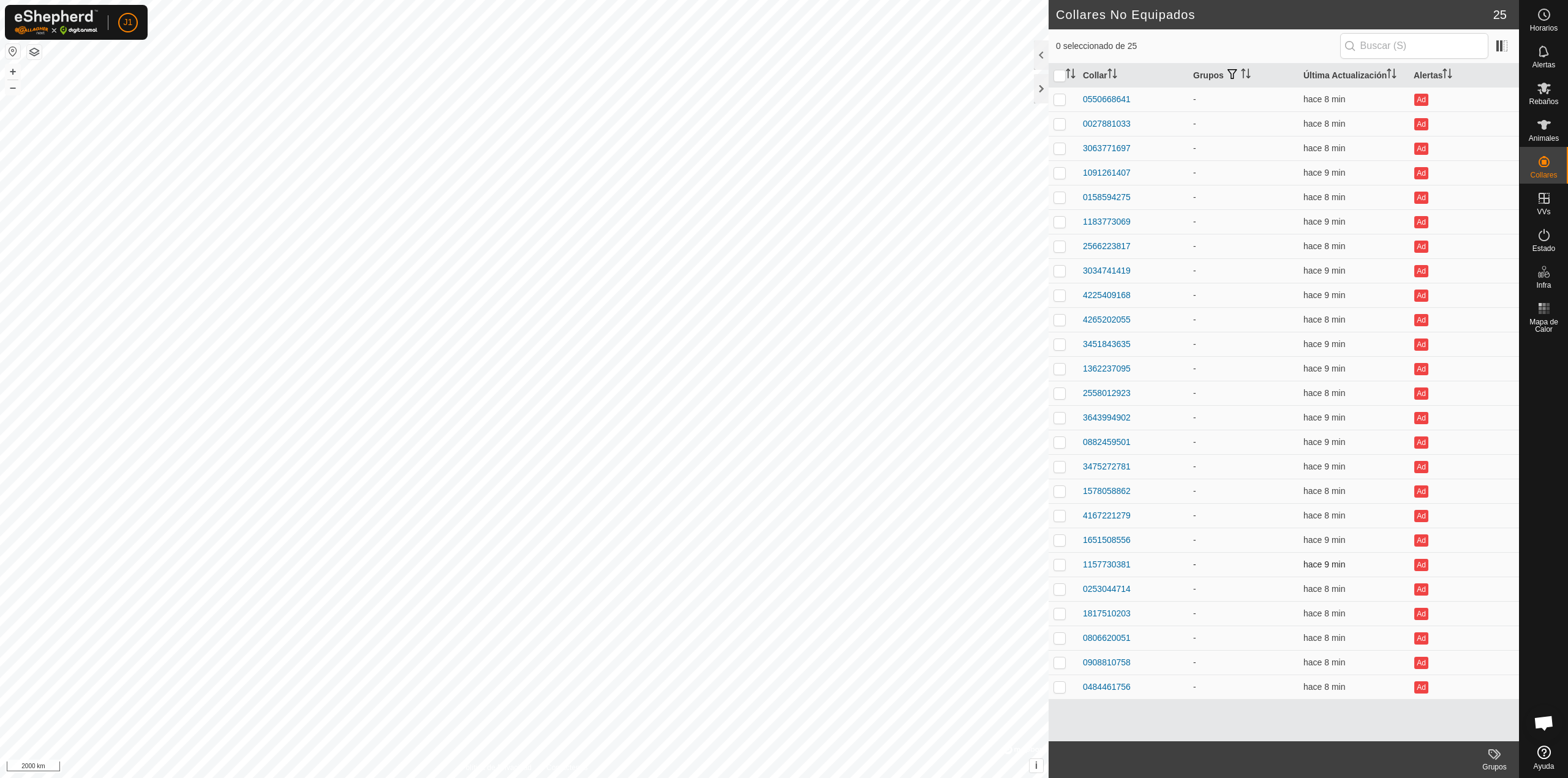
click at [1112, 573] on td "1157730381" at bounding box center [1133, 564] width 110 height 24
click at [1112, 566] on div "1157730381" at bounding box center [1107, 564] width 48 height 13
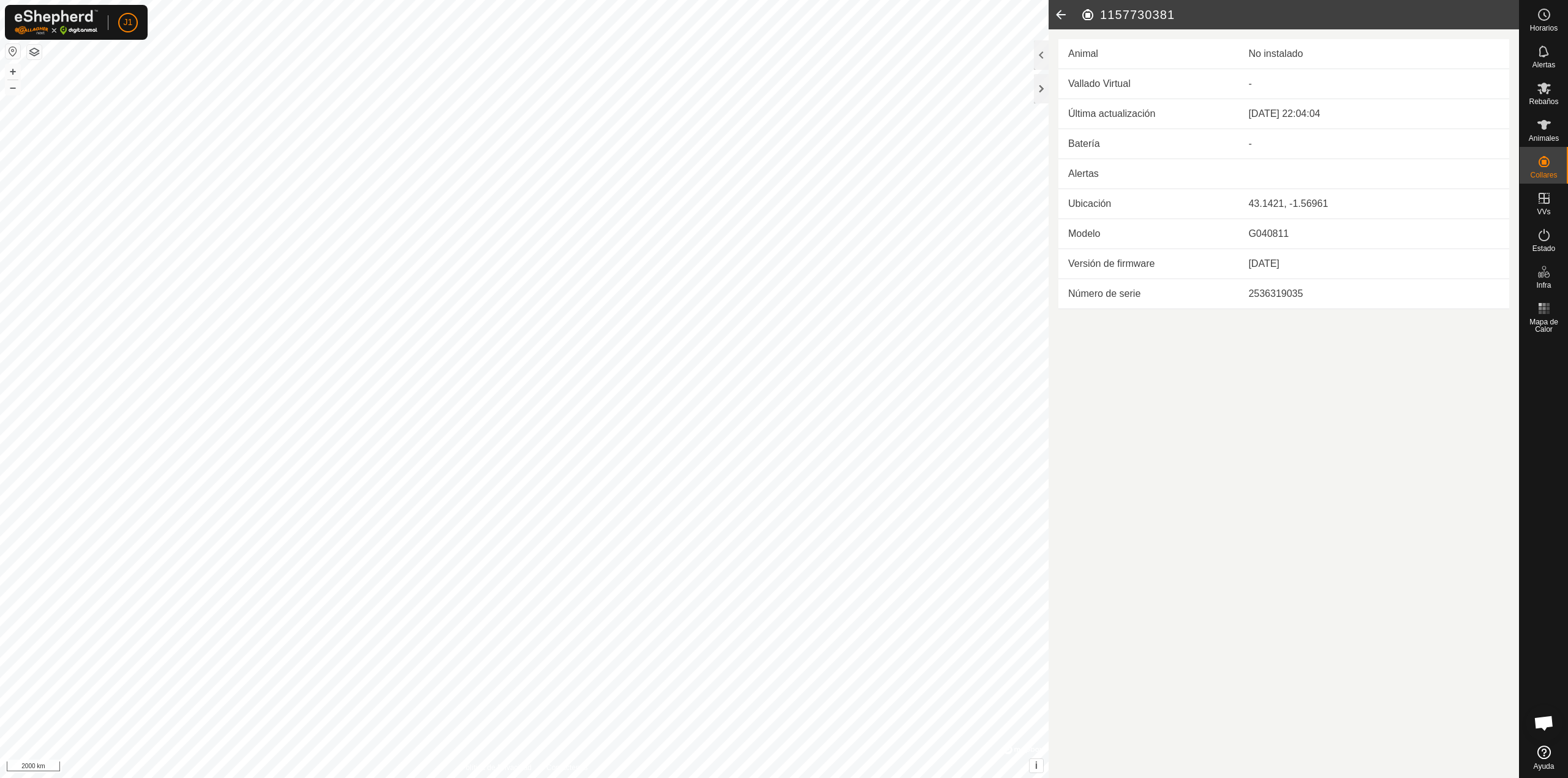
click at [1054, 15] on icon at bounding box center [1060, 15] width 24 height 29
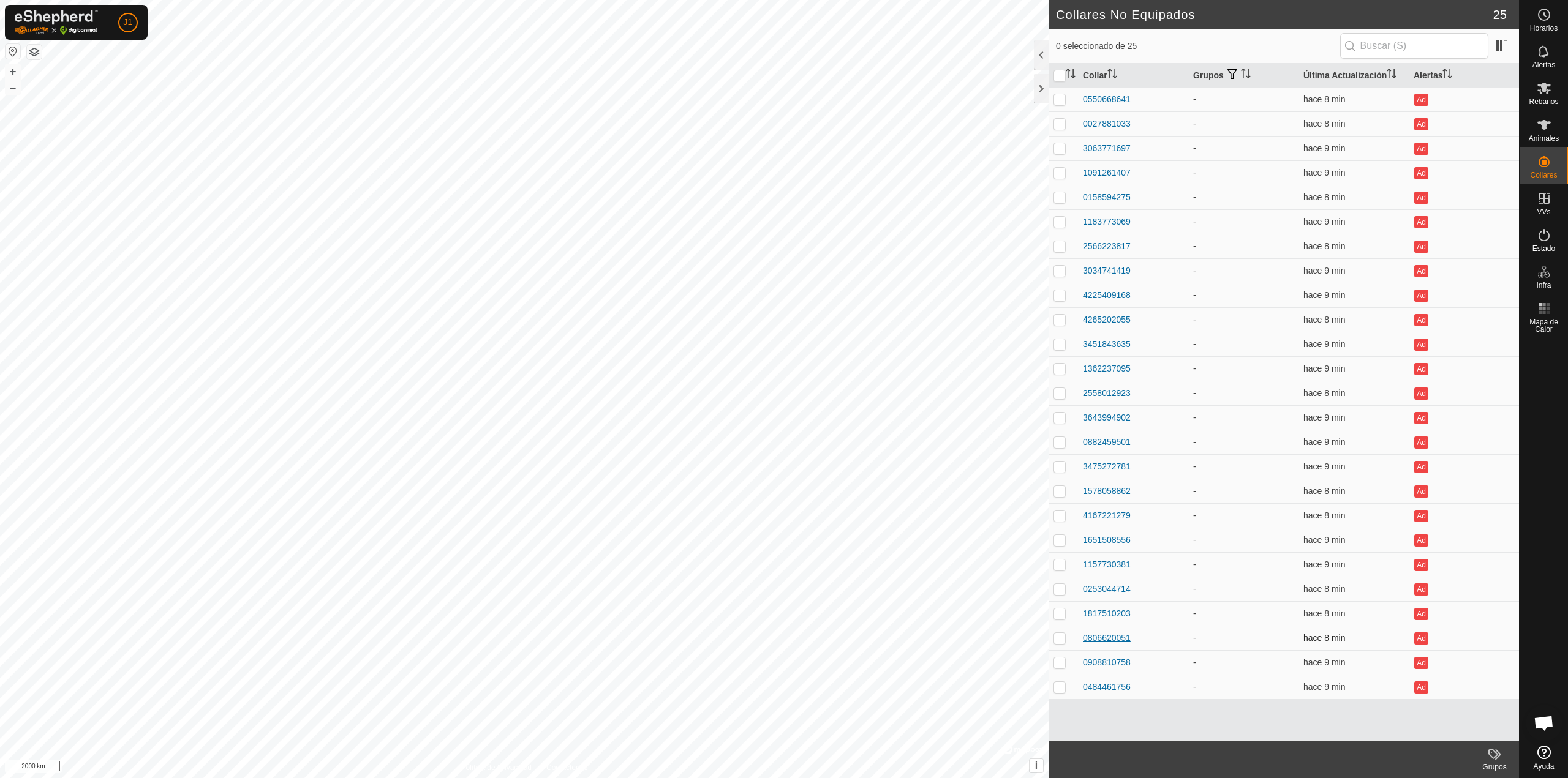
click at [1099, 639] on div "0806620051" at bounding box center [1107, 638] width 48 height 13
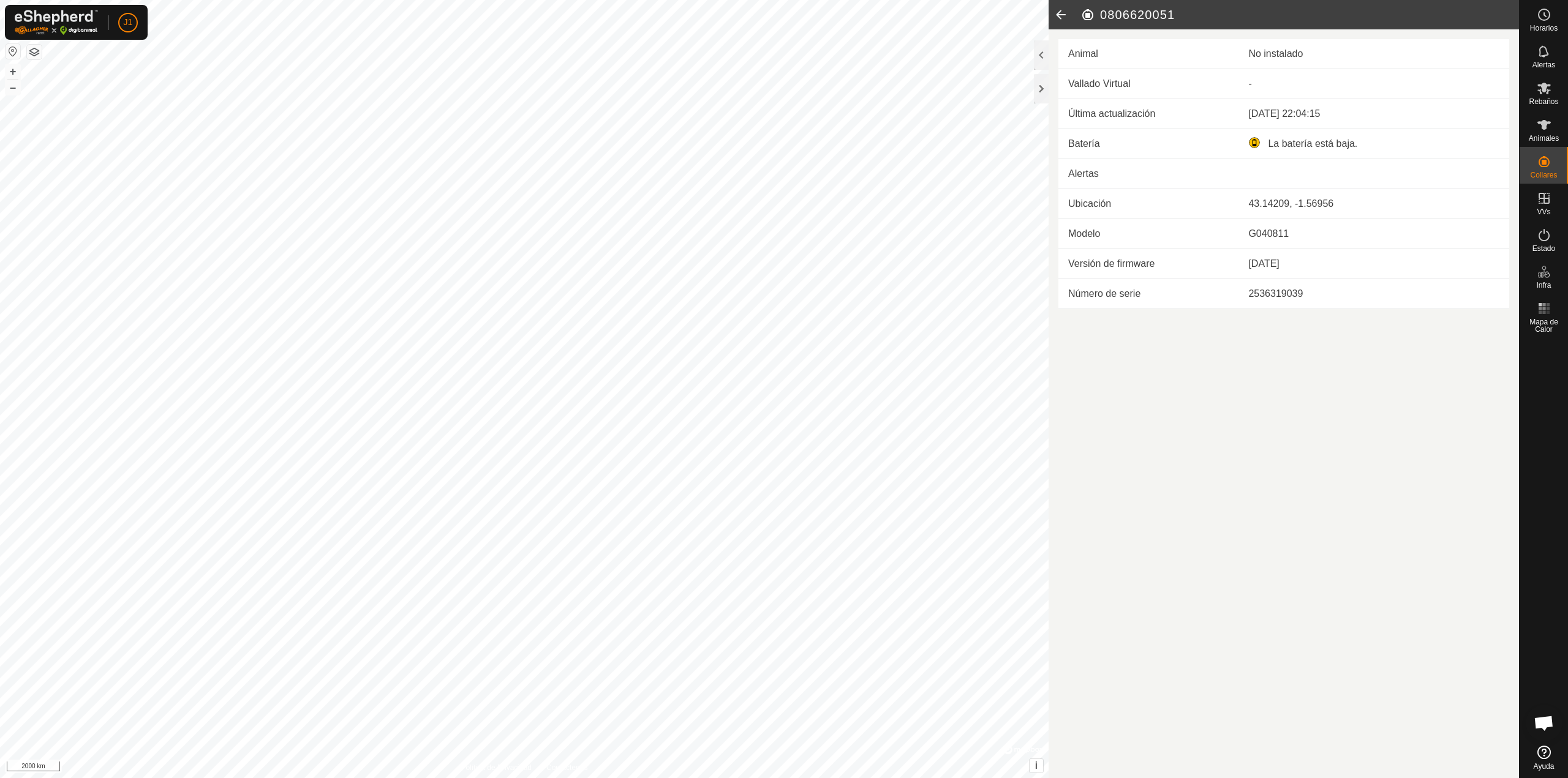
click at [1060, 17] on icon at bounding box center [1060, 15] width 24 height 29
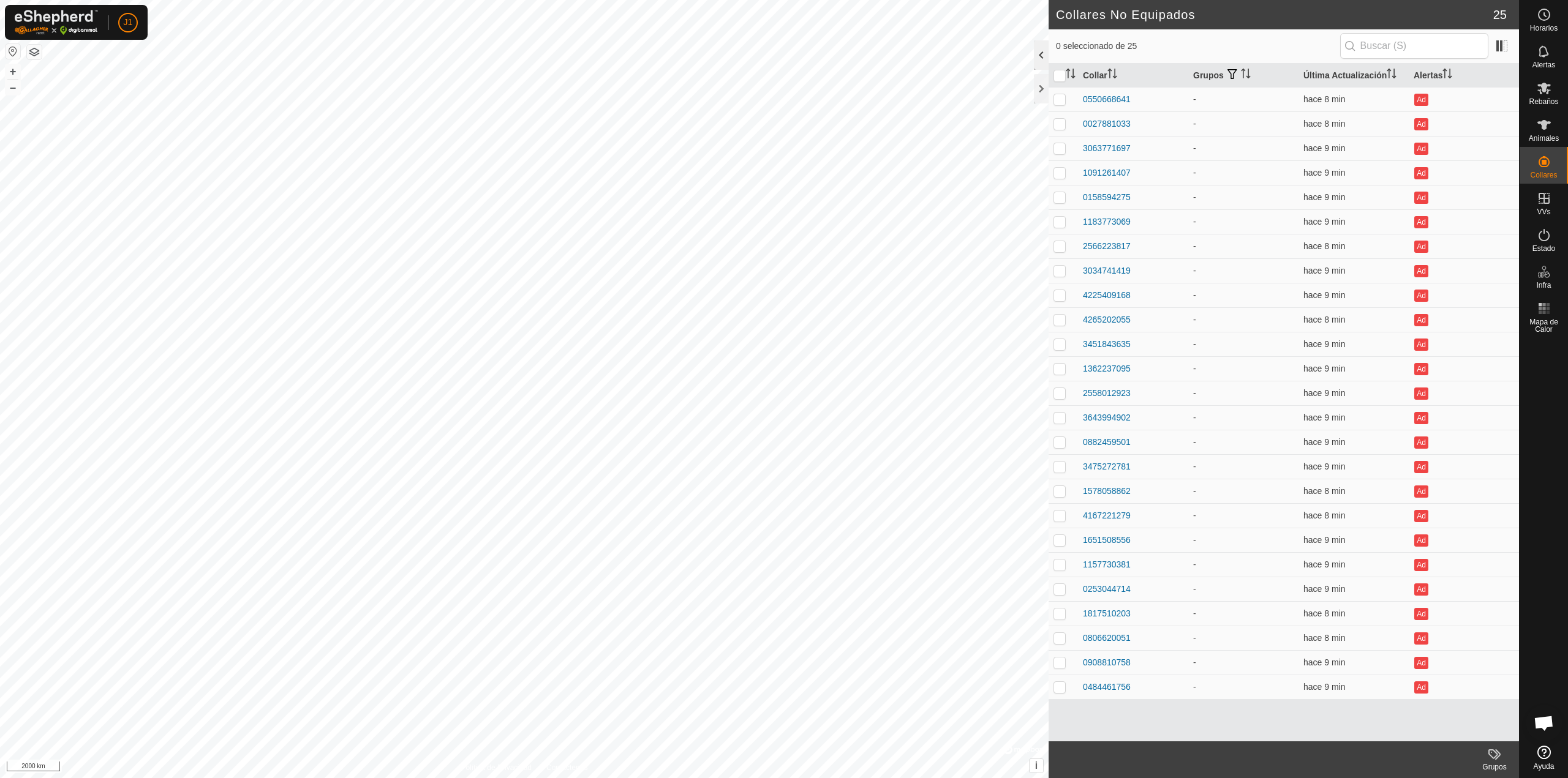
click at [1038, 56] on div at bounding box center [1040, 55] width 15 height 29
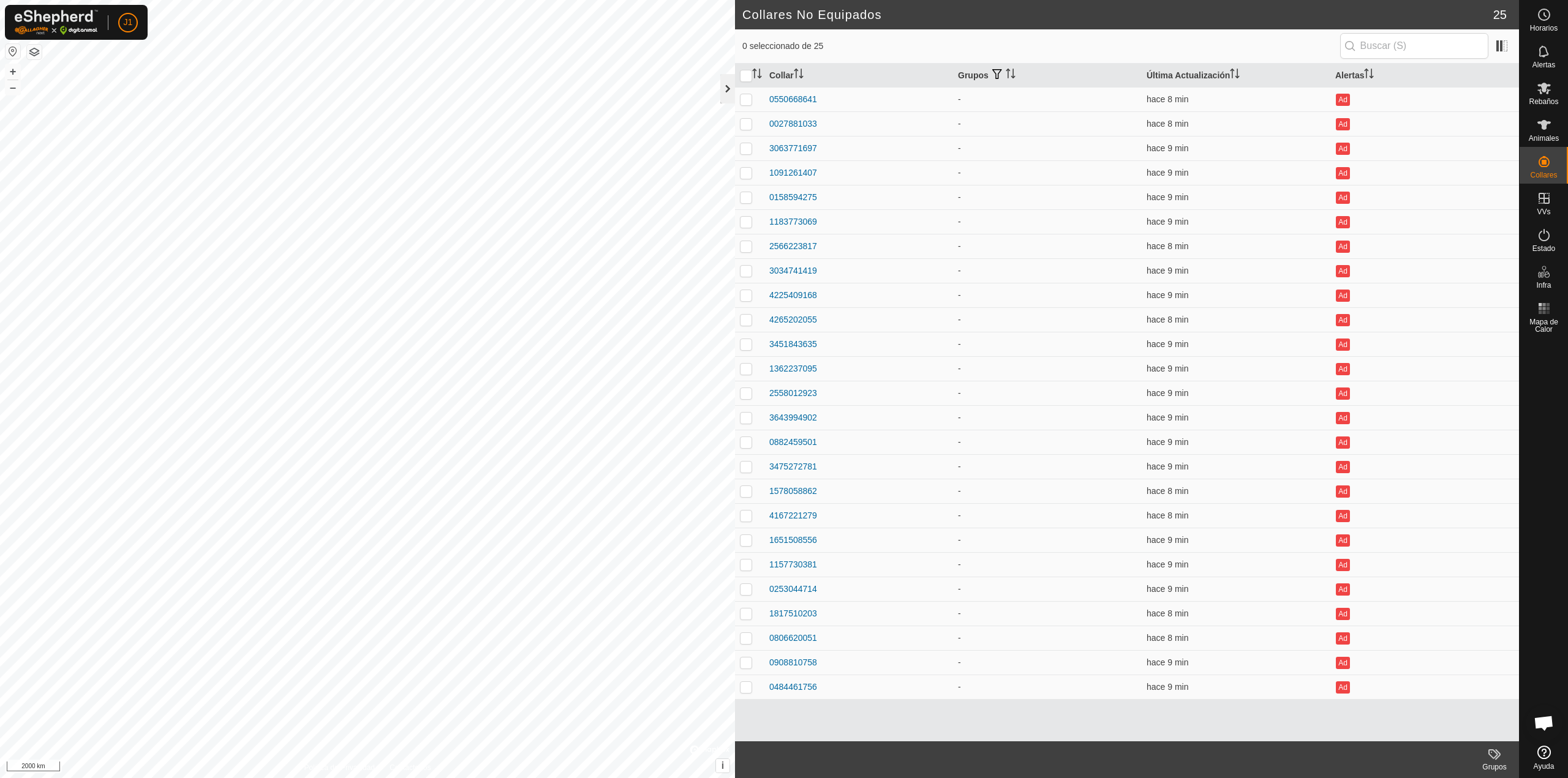
click at [721, 88] on div at bounding box center [727, 88] width 15 height 29
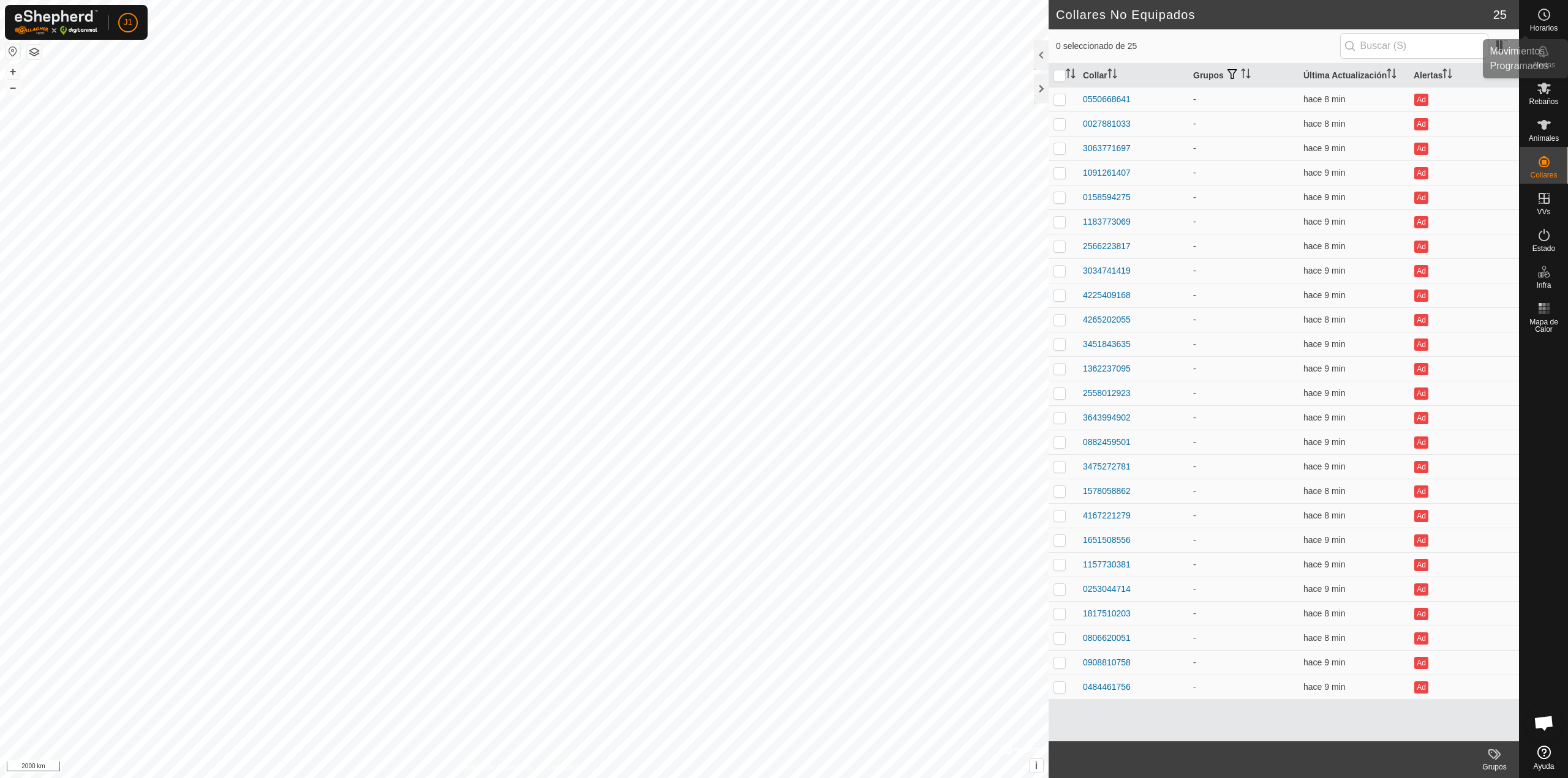
click at [1538, 23] on es-schedule-vp-svg-icon at bounding box center [1544, 15] width 22 height 20
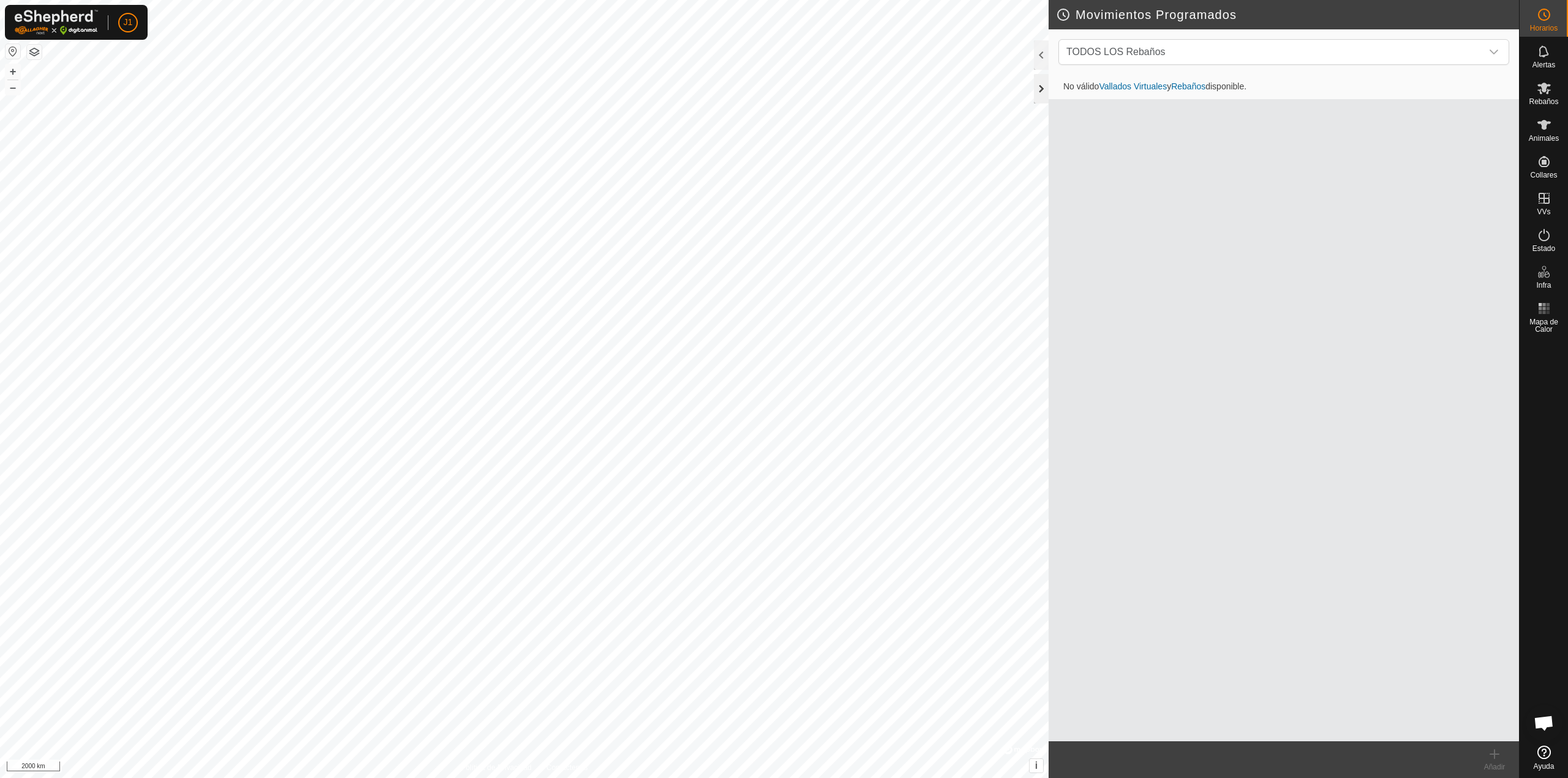
click at [1042, 86] on div at bounding box center [1040, 88] width 15 height 29
